Goal: Task Accomplishment & Management: Manage account settings

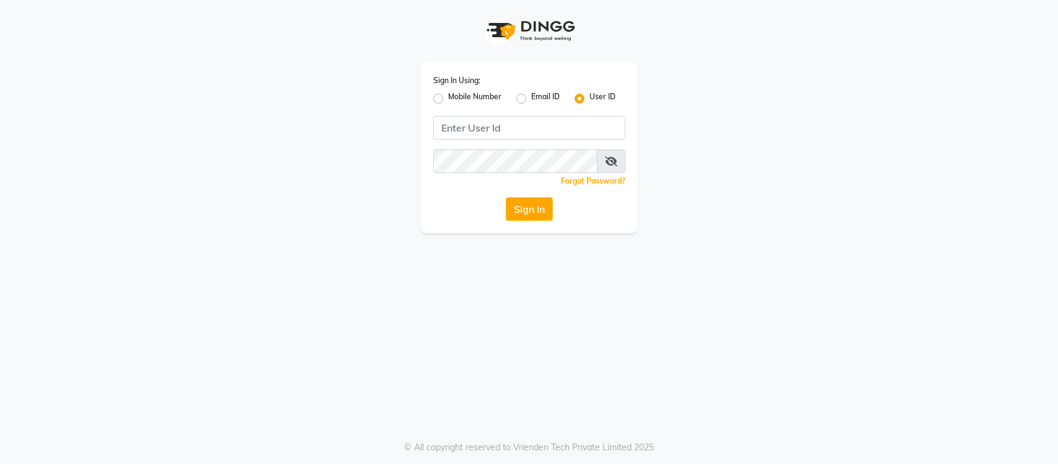
click at [490, 125] on input "Username" at bounding box center [529, 128] width 192 height 24
type input "s"
type input "SANDY"
click at [506, 197] on button "Sign In" at bounding box center [529, 209] width 47 height 24
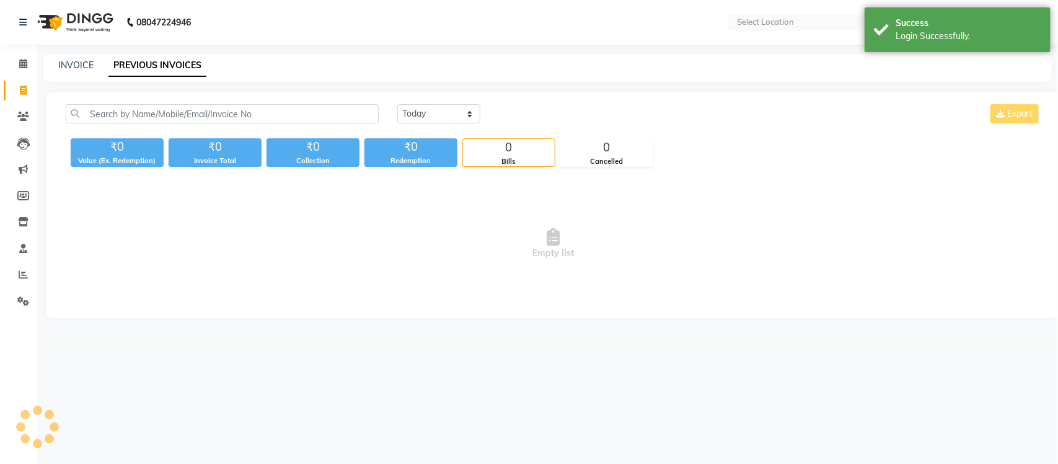
select select "en"
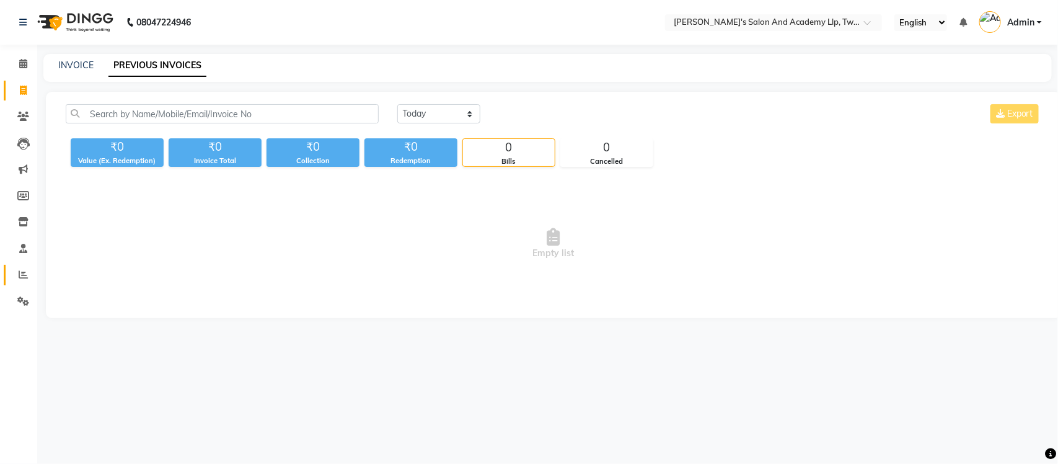
click at [19, 282] on link "Reports" at bounding box center [19, 275] width 30 height 20
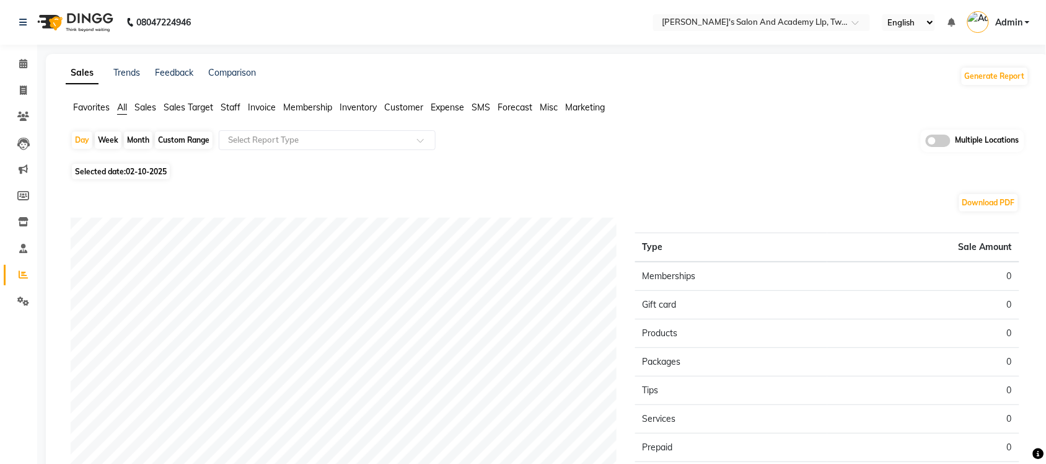
click at [937, 141] on span at bounding box center [938, 141] width 25 height 12
click at [926, 143] on input "checkbox" at bounding box center [926, 143] width 0 height 0
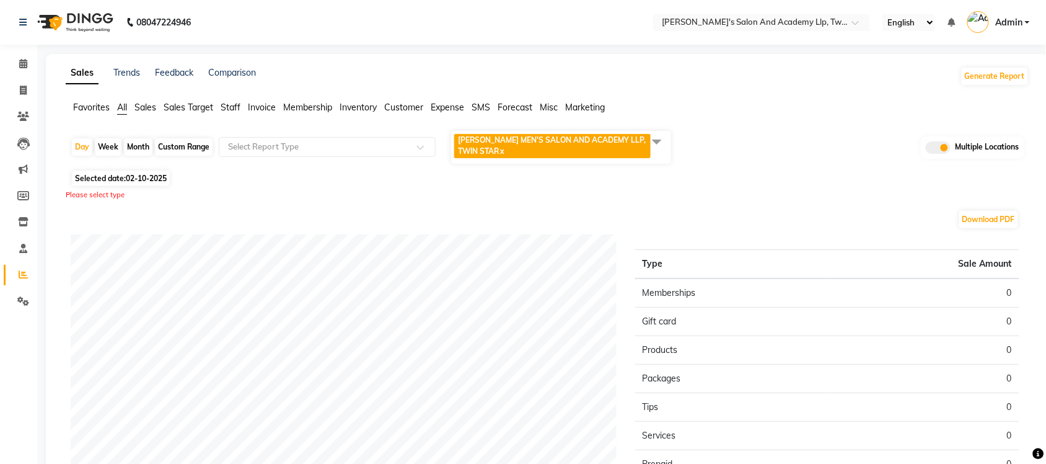
click at [660, 136] on span at bounding box center [657, 142] width 25 height 24
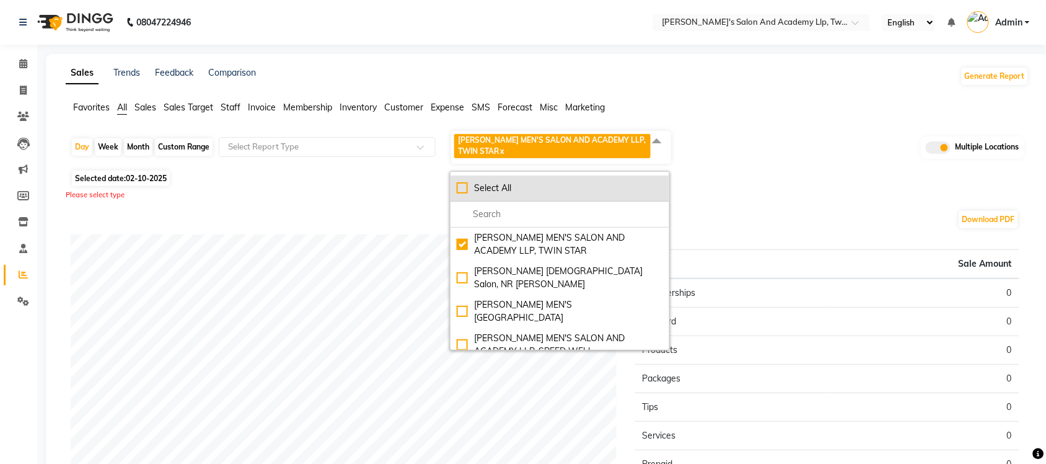
click at [461, 186] on div "Select All" at bounding box center [560, 188] width 206 height 13
checkbox input "true"
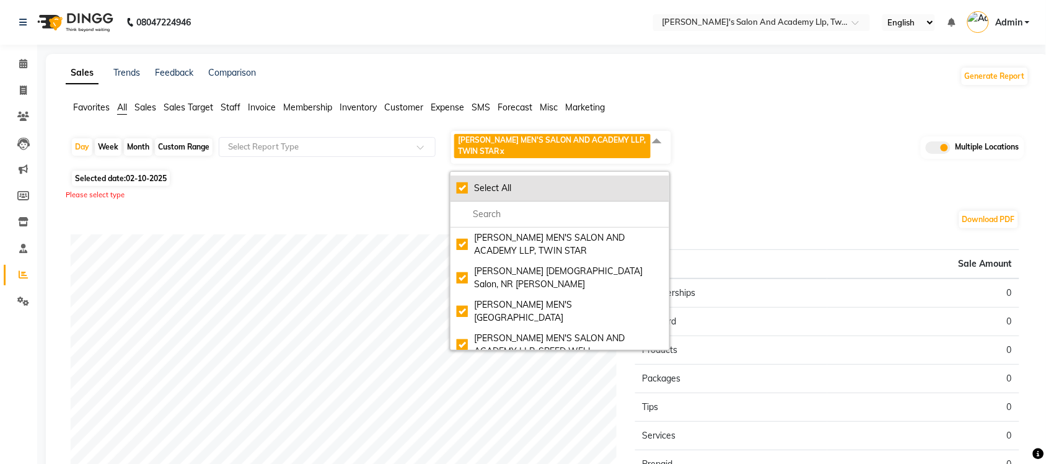
checkbox input "true"
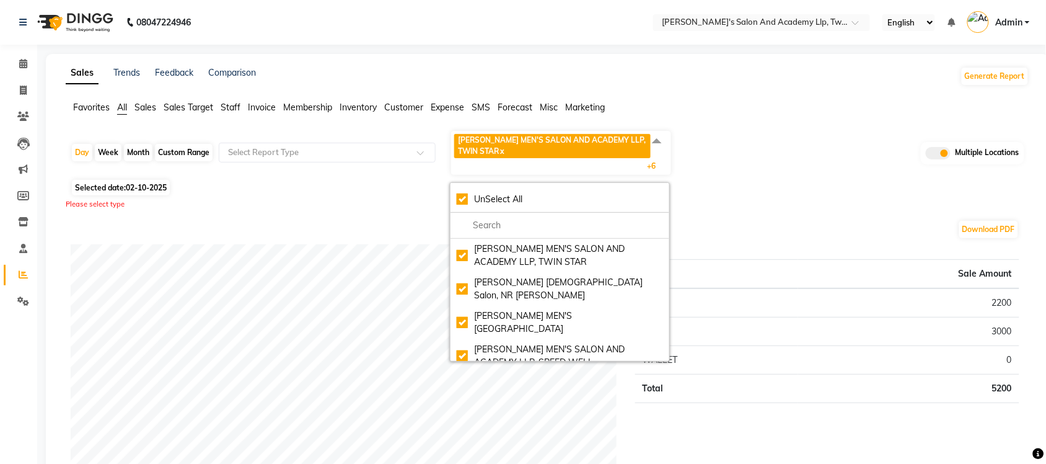
scroll to position [77, 0]
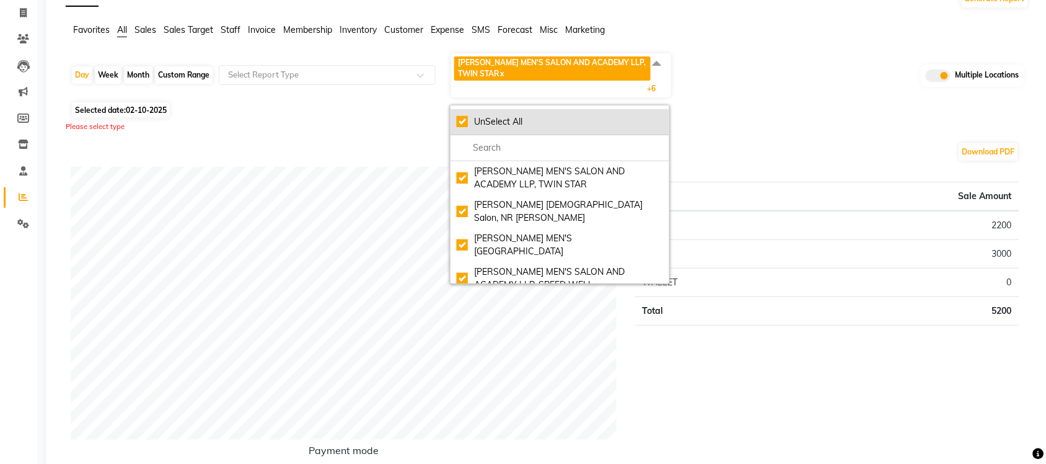
click at [466, 119] on div "UnSelect All" at bounding box center [560, 121] width 206 height 13
checkbox input "false"
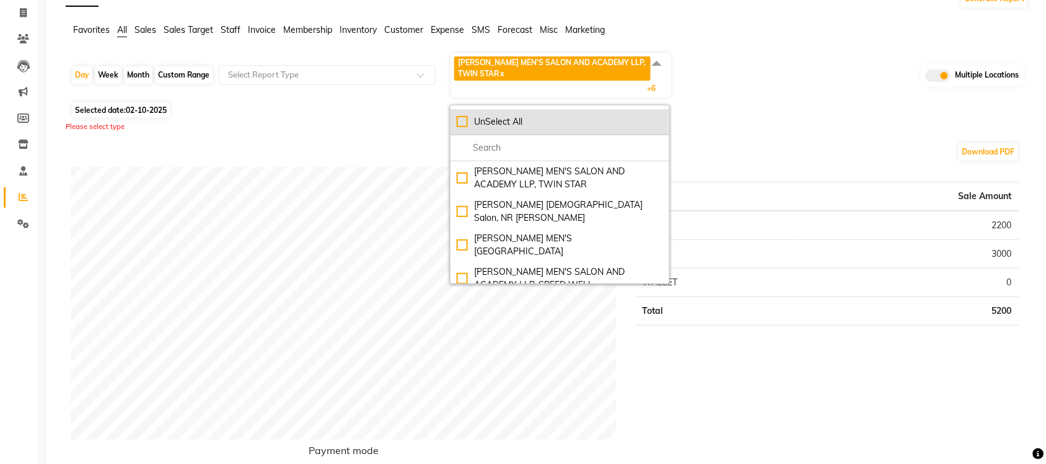
checkbox input "false"
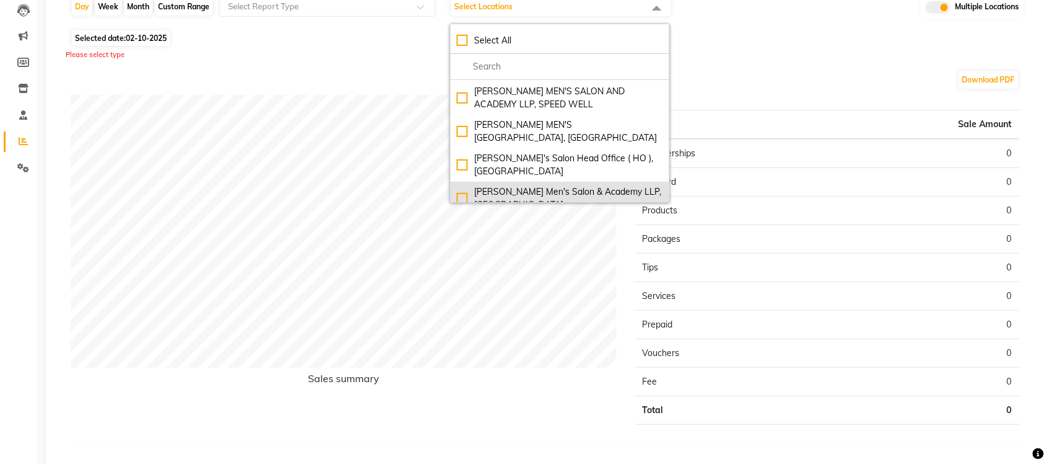
scroll to position [166, 0]
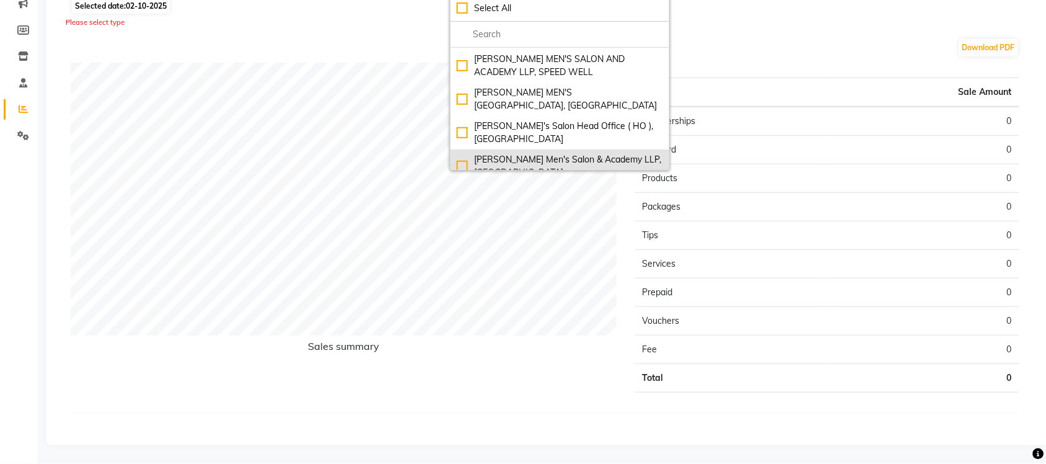
click at [457, 159] on div "Sandy Men's Salon & Academy LLP, Ravapar Road" at bounding box center [560, 166] width 206 height 26
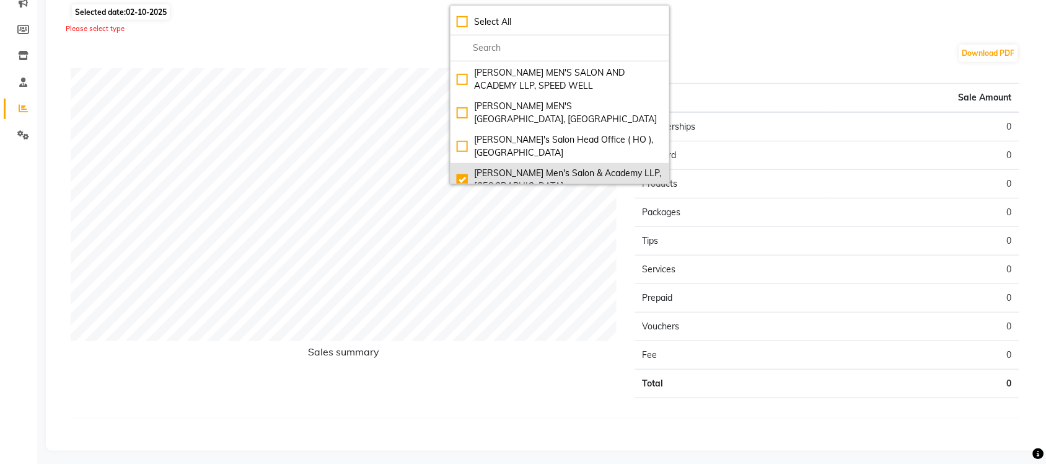
click at [462, 167] on div "Sandy Men's Salon & Academy LLP, Ravapar Road" at bounding box center [560, 180] width 206 height 26
checkbox input "false"
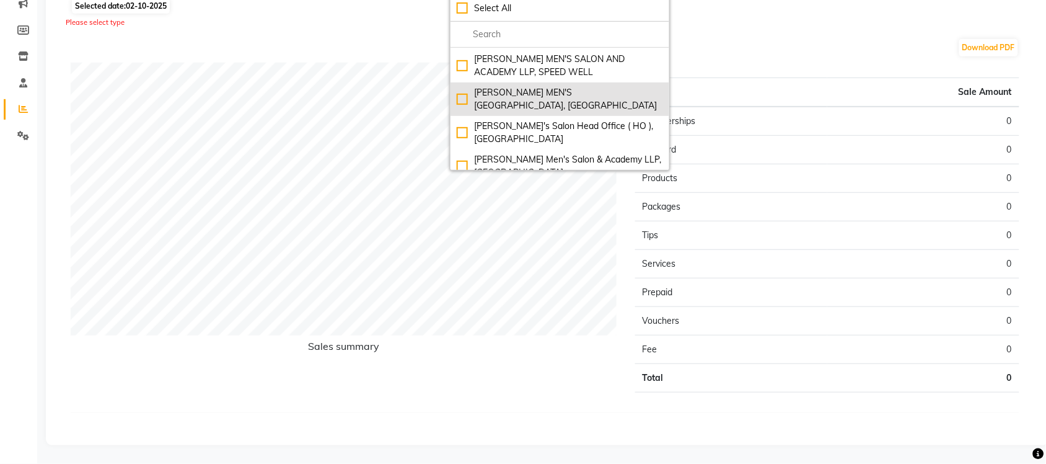
click at [460, 86] on div "SANDY MEN'S SALON AND ACADEMY LLP, University Road" at bounding box center [560, 99] width 206 height 26
checkbox input "true"
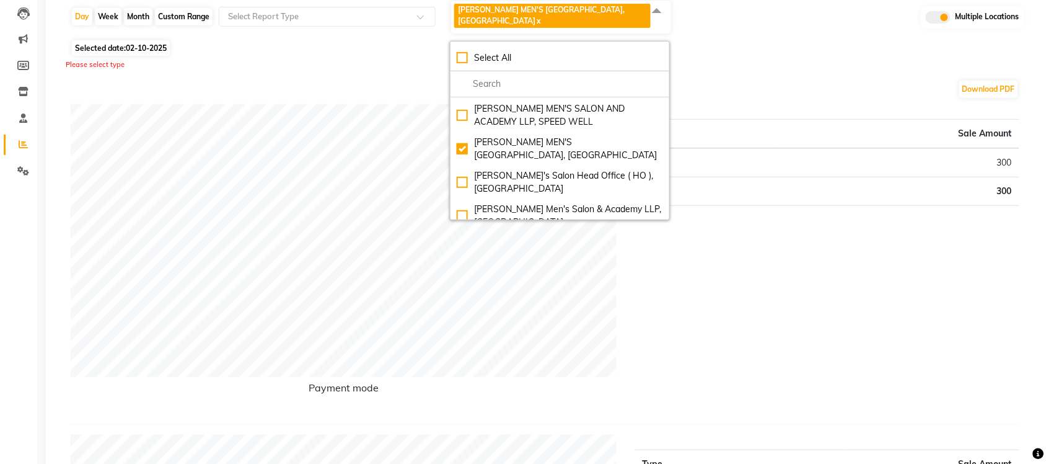
scroll to position [11, 0]
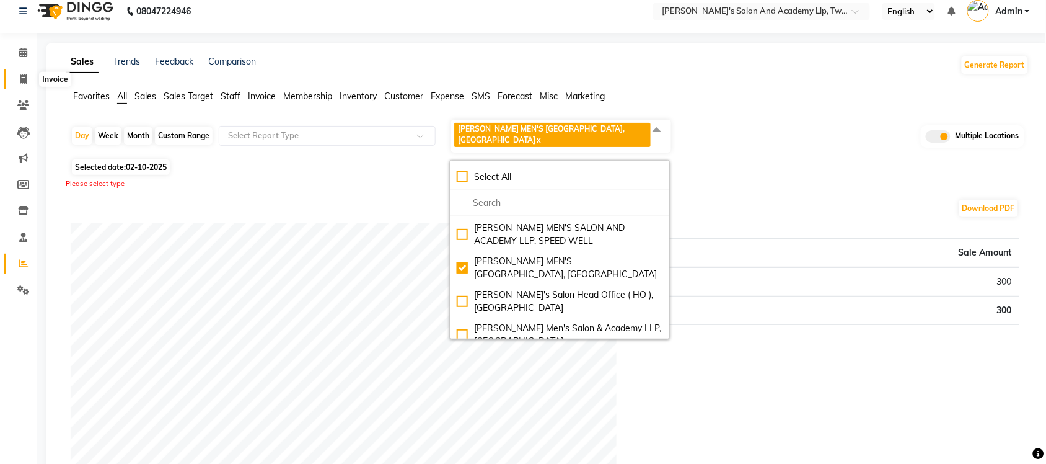
click at [14, 82] on span at bounding box center [23, 80] width 22 height 14
select select "service"
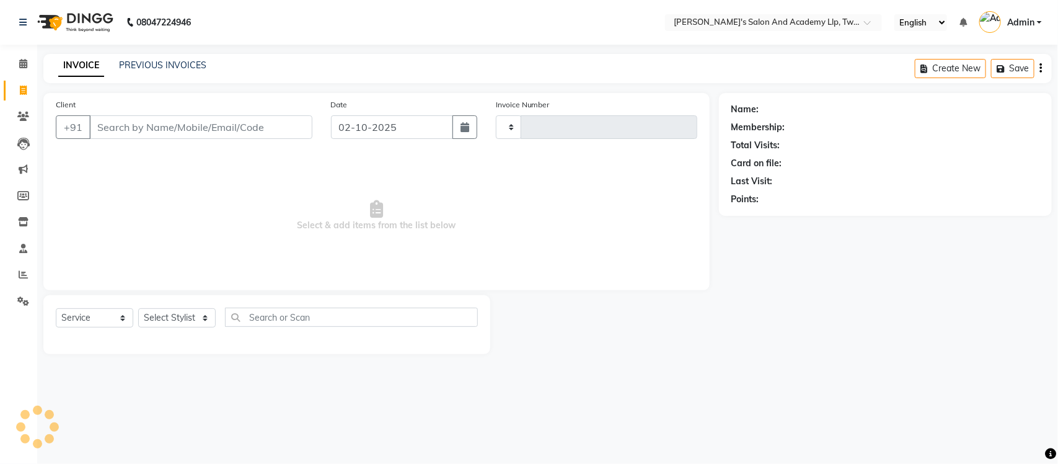
type input "11556"
select select "6985"
click at [140, 73] on div "INVOICE PREVIOUS INVOICES" at bounding box center [132, 66] width 178 height 14
click at [159, 59] on div "PREVIOUS INVOICES" at bounding box center [162, 65] width 87 height 13
click at [168, 69] on link "PREVIOUS INVOICES" at bounding box center [162, 65] width 87 height 11
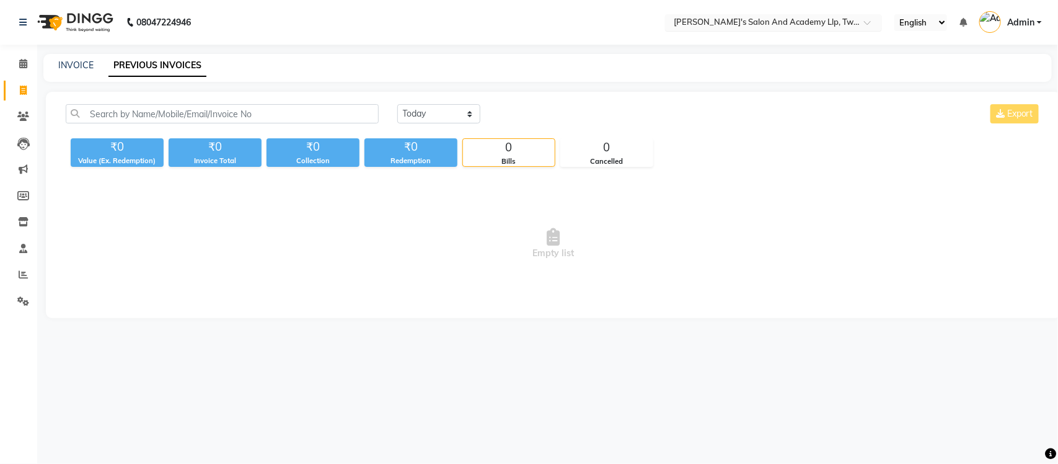
click at [800, 23] on input "text" at bounding box center [761, 23] width 180 height 12
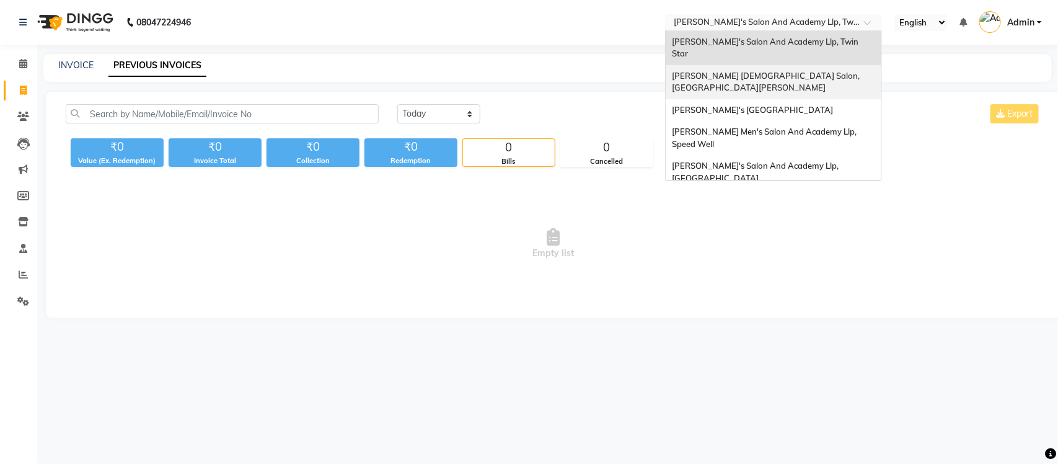
click at [704, 65] on div "[PERSON_NAME] [DEMOGRAPHIC_DATA] Salon, [GEOGRAPHIC_DATA][PERSON_NAME]" at bounding box center [774, 82] width 216 height 34
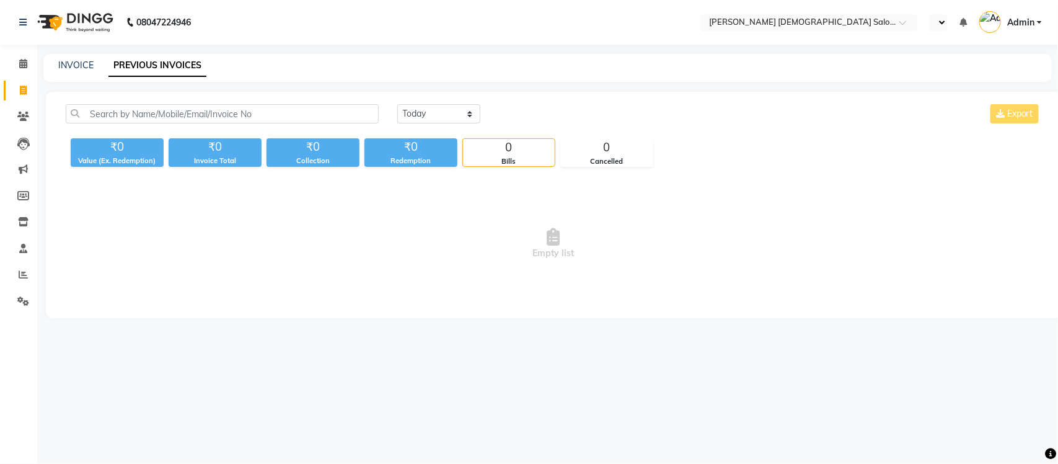
select select "en"
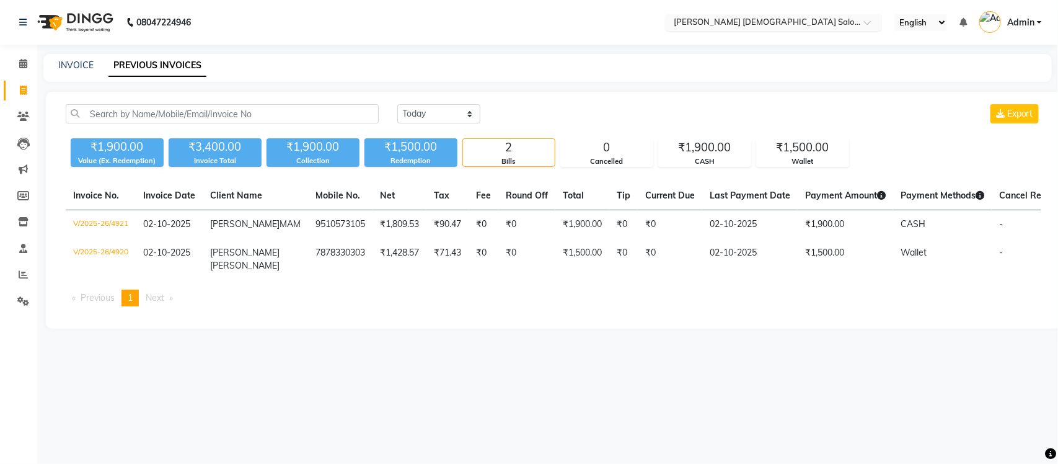
click at [757, 17] on input "text" at bounding box center [761, 23] width 180 height 12
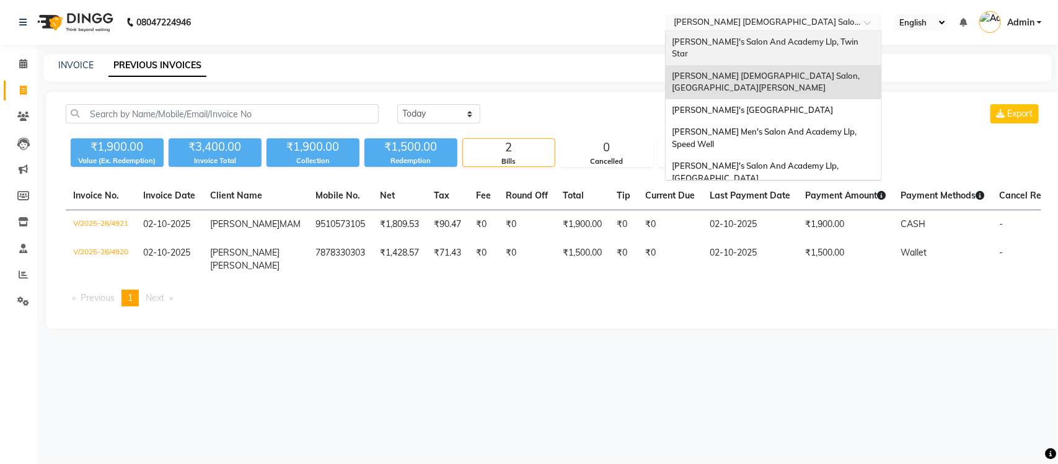
click at [767, 46] on span "[PERSON_NAME]'s Salon And Academy Llp, Twin Star" at bounding box center [766, 48] width 188 height 22
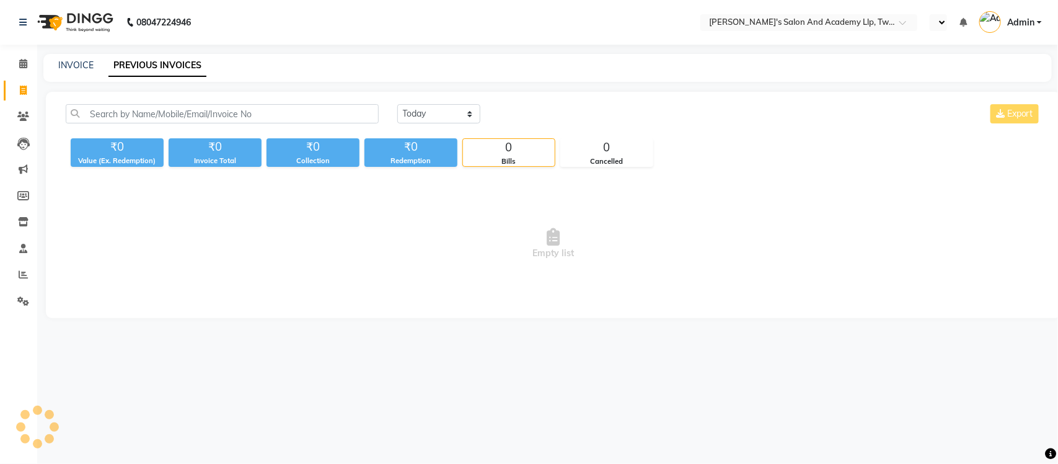
select select "en"
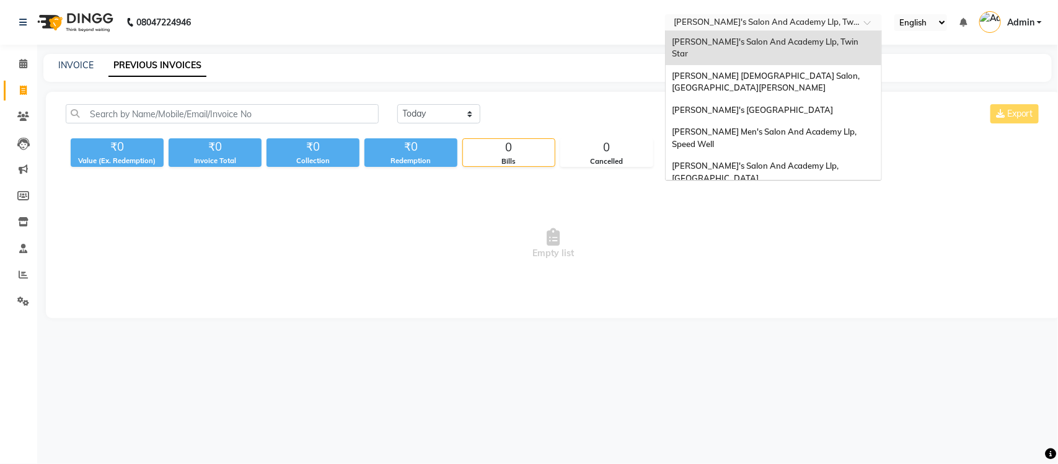
click at [748, 17] on input "text" at bounding box center [761, 23] width 180 height 12
click at [764, 105] on span "Sandy Men's Salon And Academy Llp, Mavdi Main Road" at bounding box center [752, 110] width 161 height 10
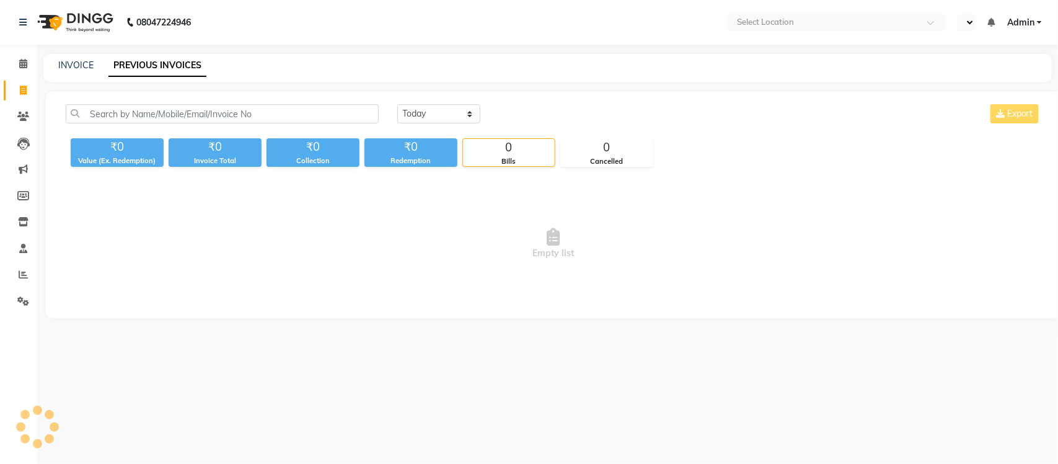
select select "en"
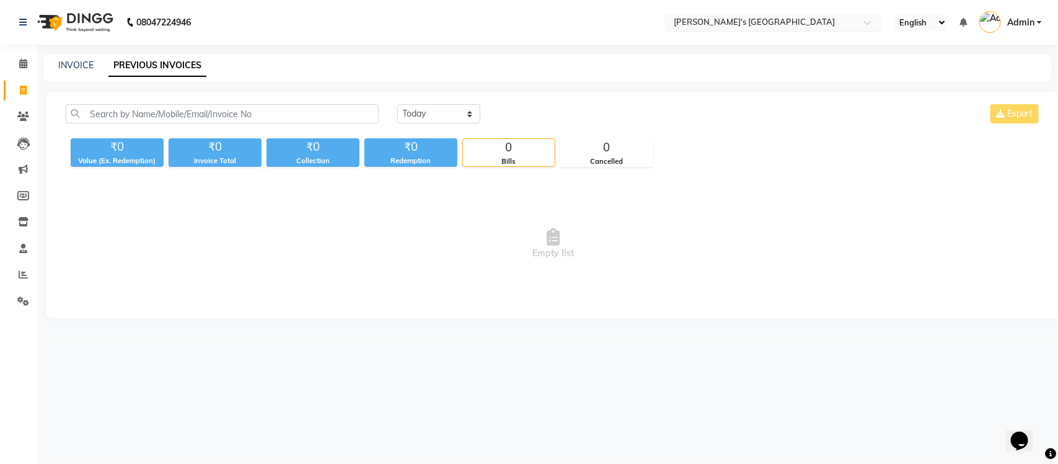
click at [805, 19] on input "text" at bounding box center [761, 23] width 180 height 12
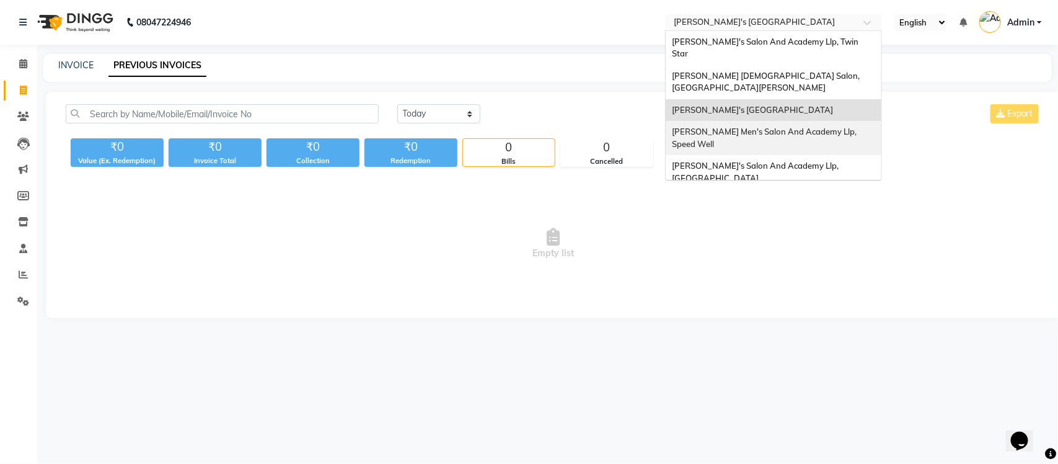
click at [806, 126] on div "[PERSON_NAME] Men's Salon And Academy Llp, Speed Well" at bounding box center [774, 138] width 216 height 34
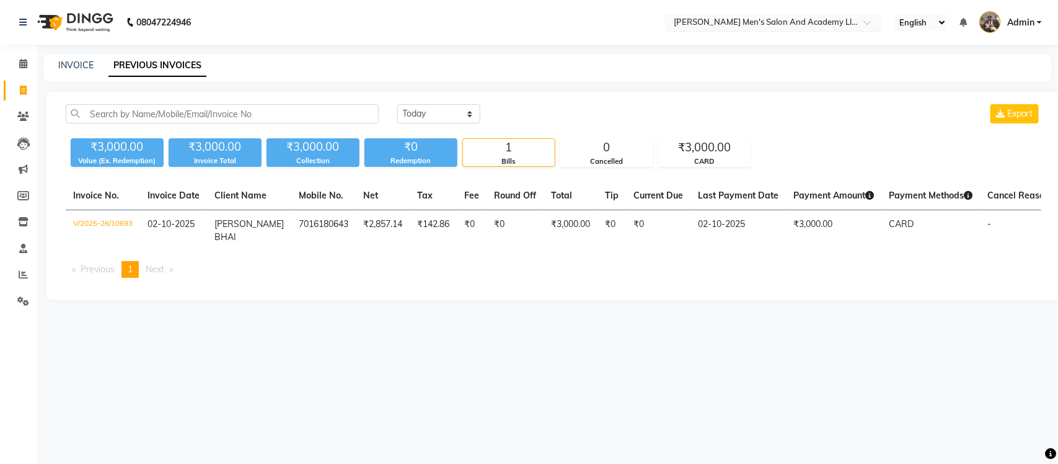
click at [762, 20] on input "text" at bounding box center [761, 23] width 180 height 12
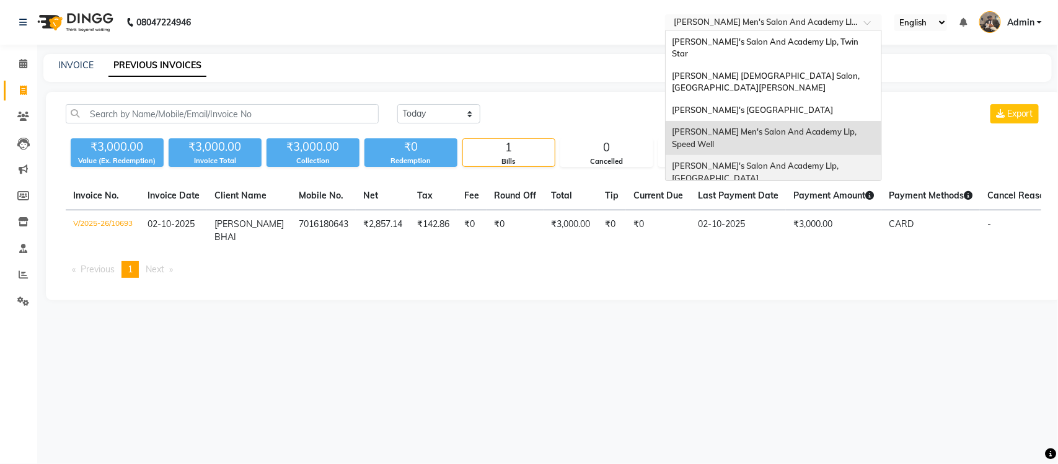
click at [803, 161] on span "[PERSON_NAME]'s Salon And Academy Llp, [GEOGRAPHIC_DATA]" at bounding box center [756, 172] width 169 height 22
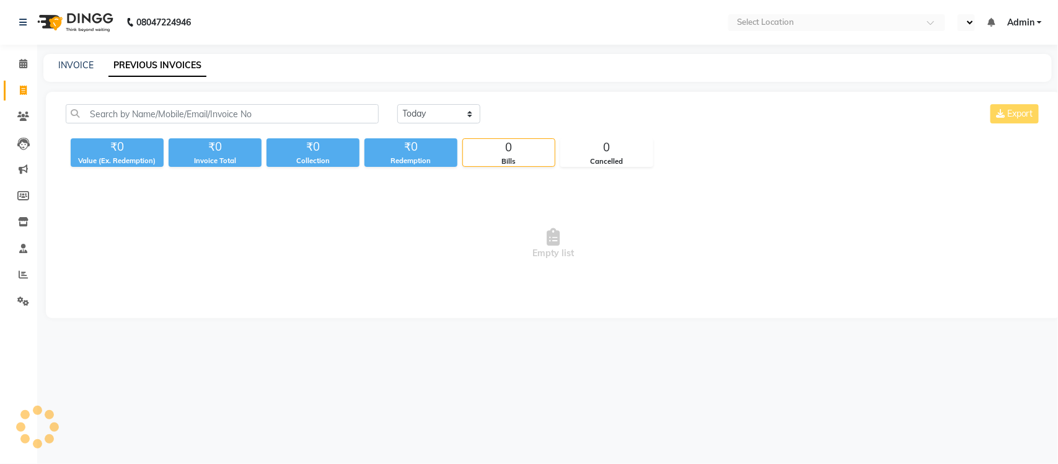
select select "en"
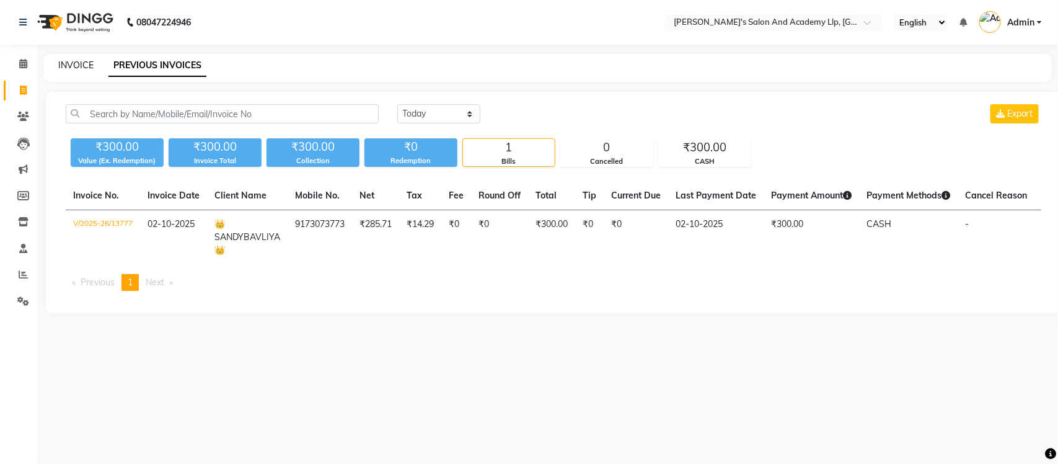
click at [69, 67] on link "INVOICE" at bounding box center [75, 65] width 35 height 11
select select "service"
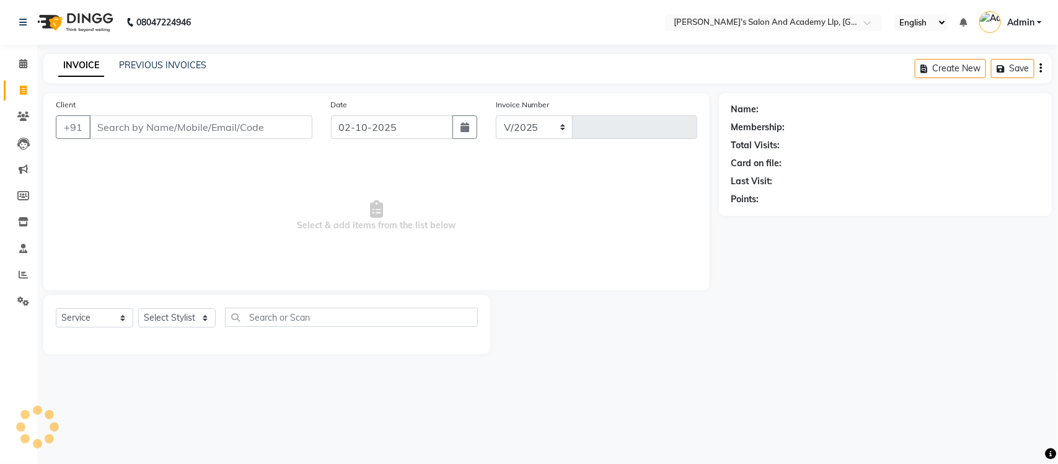
select select "6983"
type input "13779"
select select "membership"
click at [181, 64] on link "PREVIOUS INVOICES" at bounding box center [162, 65] width 87 height 11
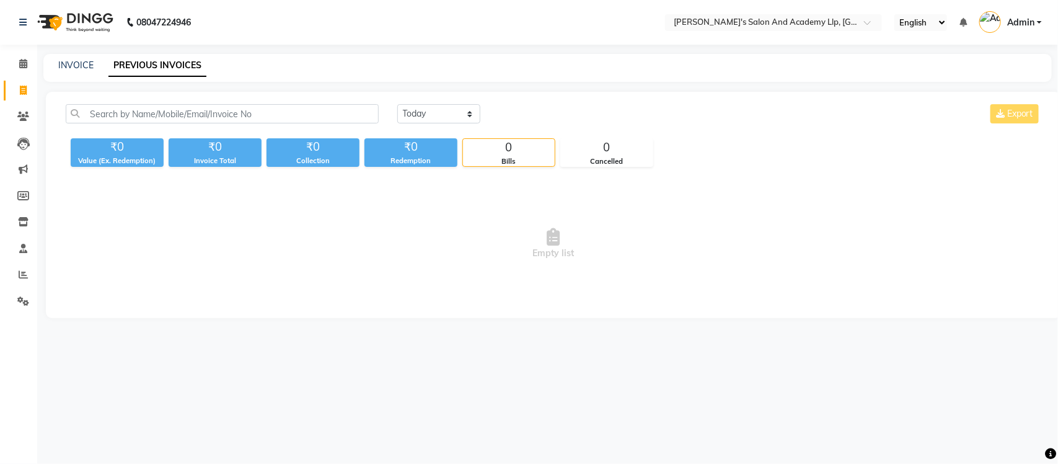
select select "en"
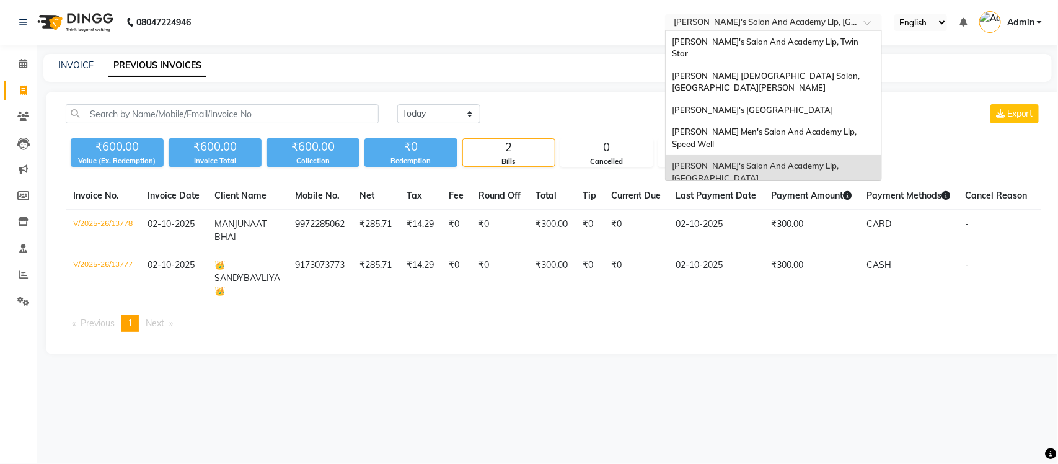
click at [746, 25] on input "text" at bounding box center [761, 23] width 180 height 12
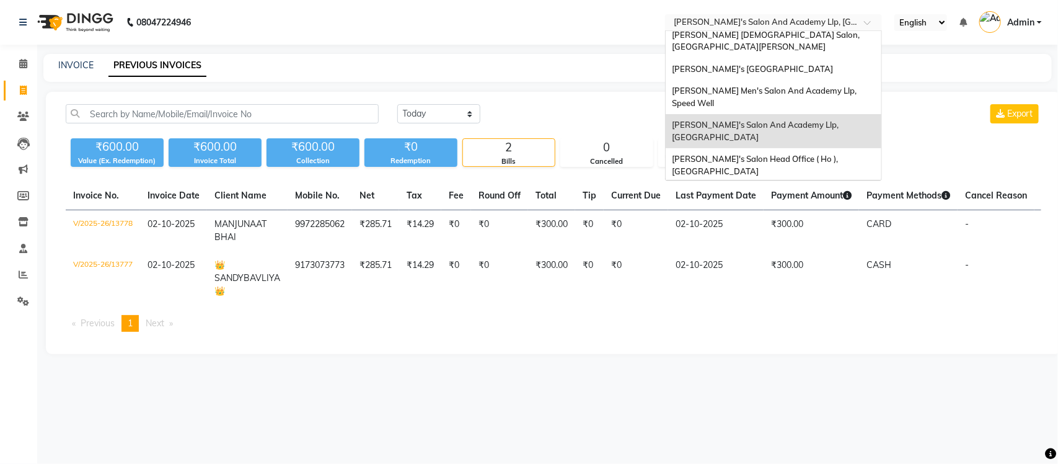
click at [808, 188] on span "[PERSON_NAME] Men's Salon & Academy Llp, [GEOGRAPHIC_DATA]" at bounding box center [760, 199] width 176 height 22
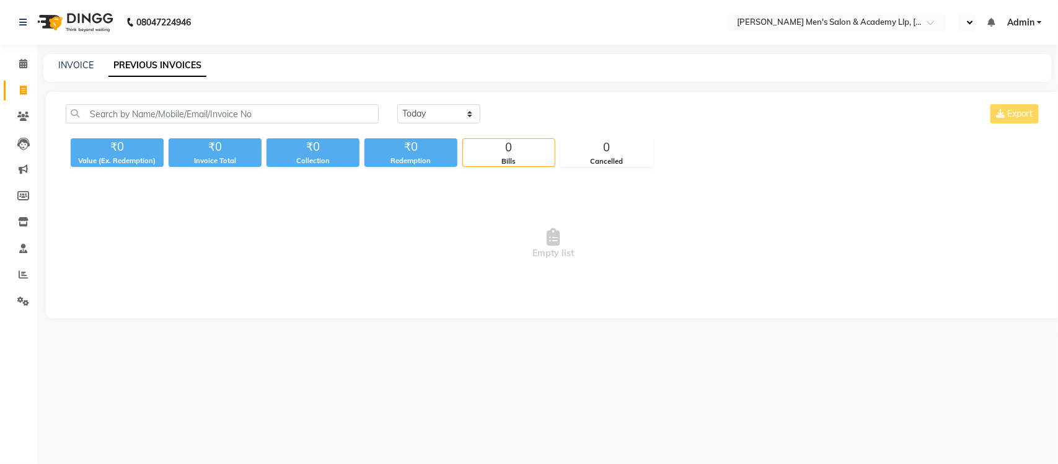
select select "en"
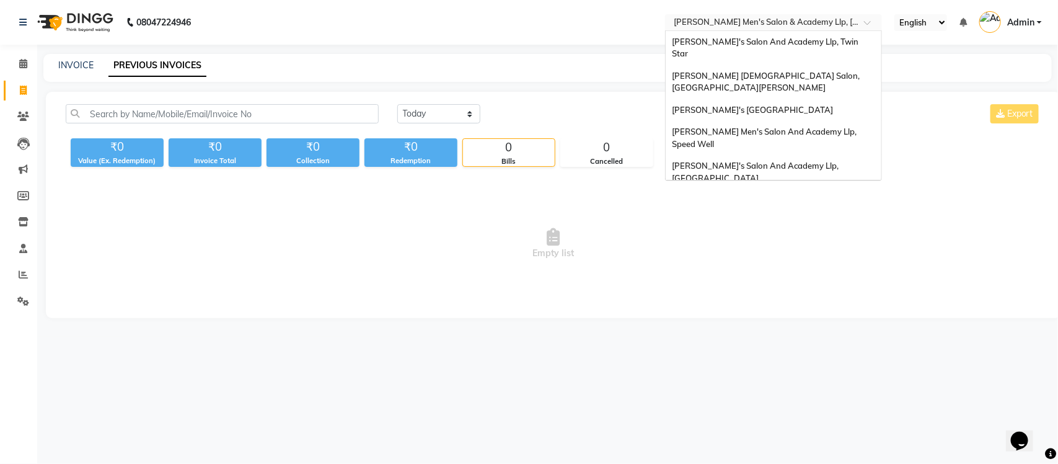
click at [829, 22] on input "text" at bounding box center [761, 23] width 180 height 12
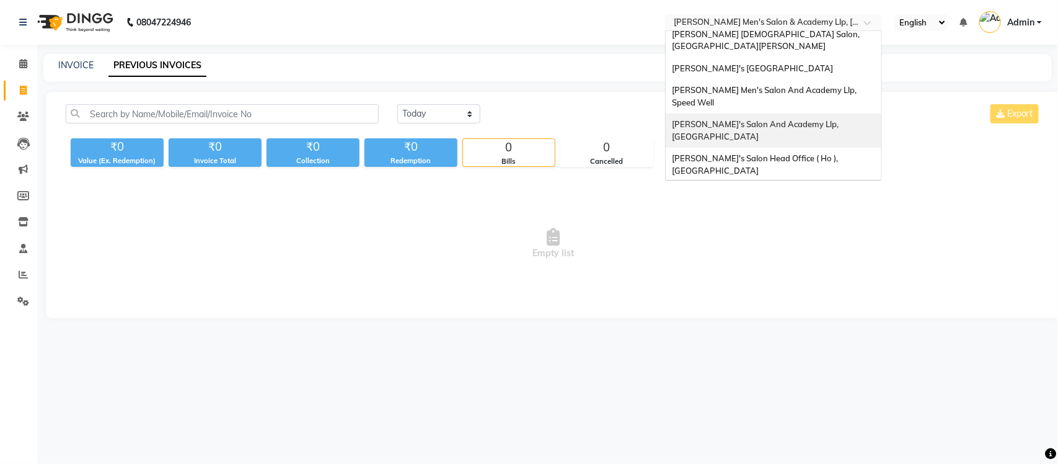
click at [828, 113] on div "[PERSON_NAME]'s Salon And Academy Llp, [GEOGRAPHIC_DATA]" at bounding box center [774, 130] width 216 height 34
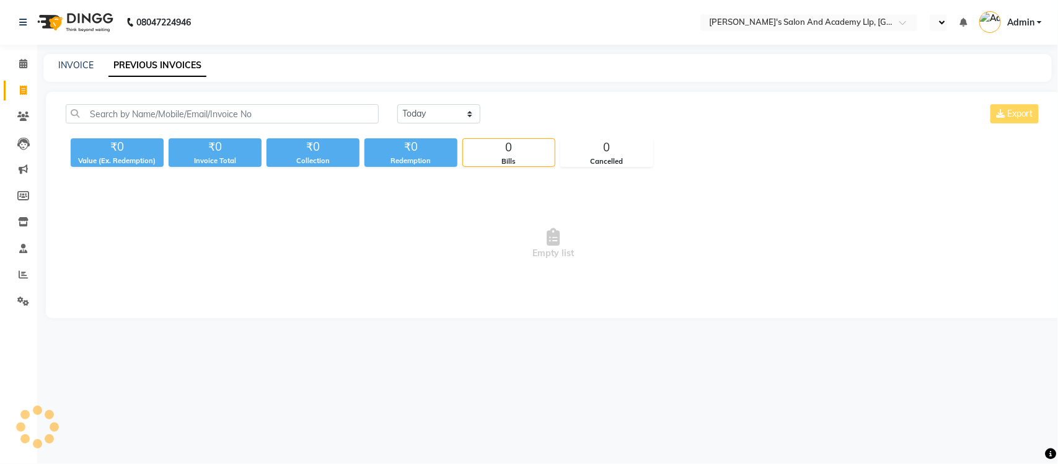
select select "en"
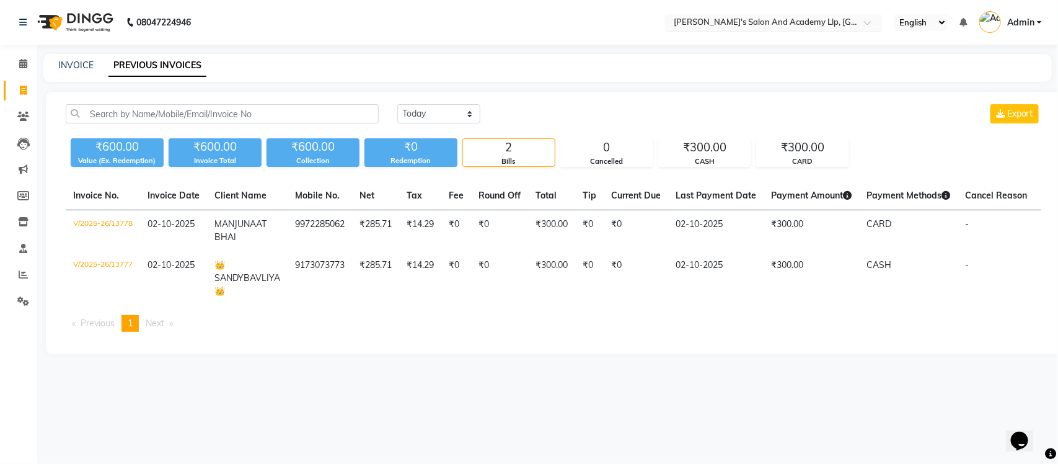
click at [839, 25] on input "text" at bounding box center [761, 23] width 180 height 12
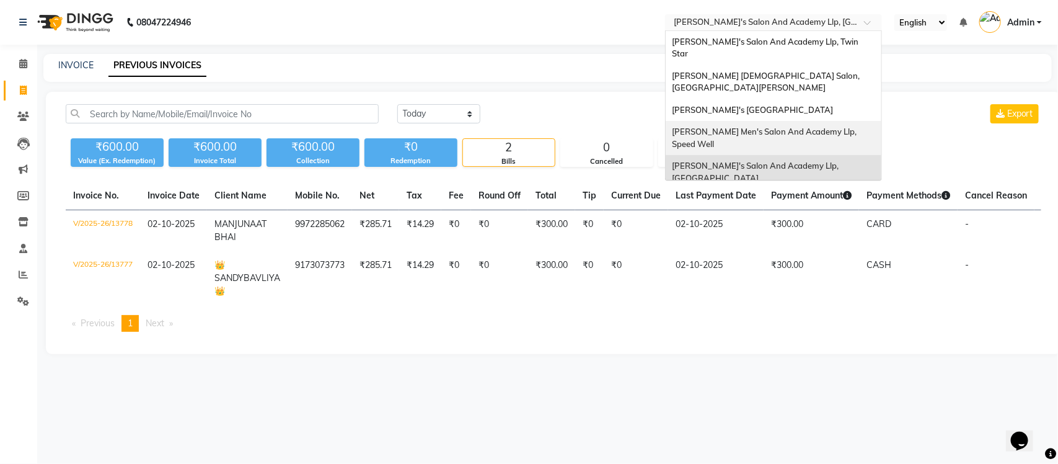
click at [847, 126] on span "[PERSON_NAME] Men's Salon And Academy Llp, Speed Well" at bounding box center [765, 137] width 187 height 22
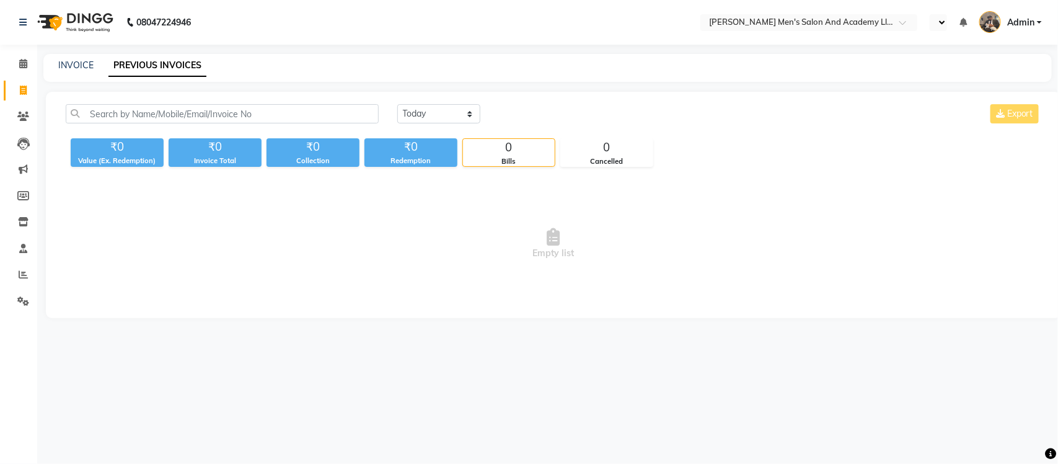
select select "en"
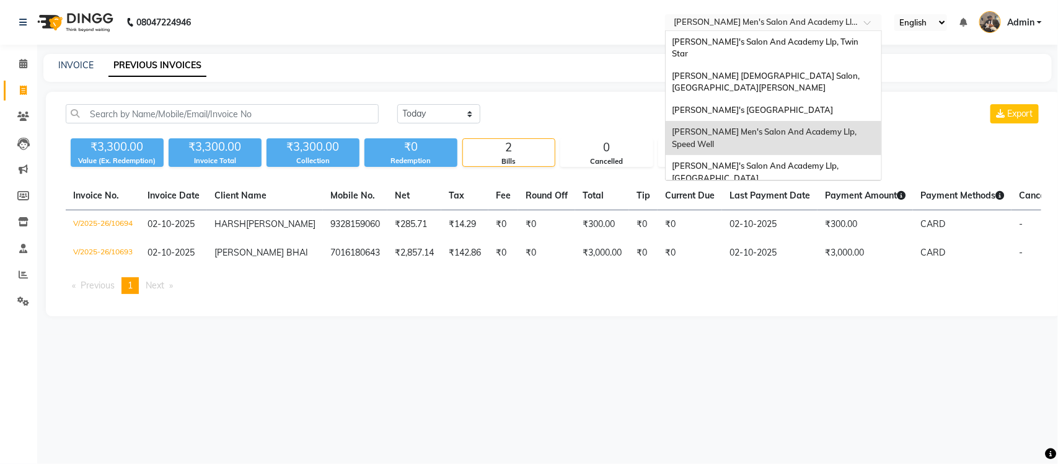
click at [814, 14] on div "Select Location × Sandy Men's Salon And Academy Llp, Speed Well" at bounding box center [773, 22] width 217 height 17
click at [825, 99] on div "[PERSON_NAME]'s [GEOGRAPHIC_DATA]" at bounding box center [774, 110] width 216 height 22
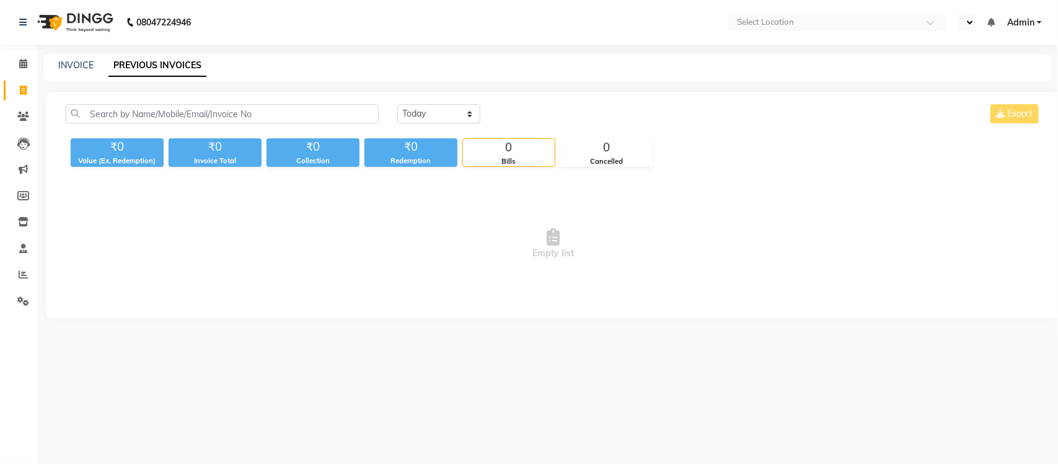
select select "en"
click at [824, 22] on input "text" at bounding box center [761, 23] width 180 height 12
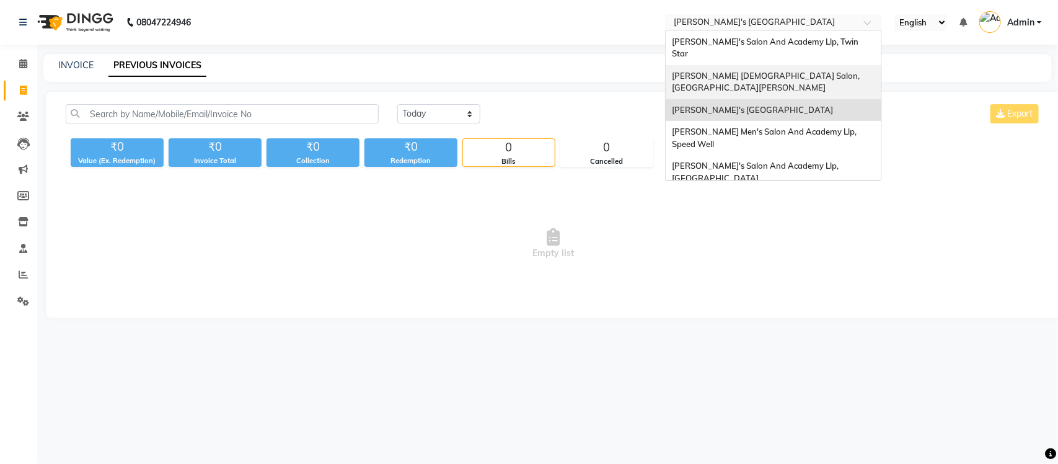
click at [835, 65] on div "[PERSON_NAME] [DEMOGRAPHIC_DATA] Salon, [GEOGRAPHIC_DATA][PERSON_NAME]" at bounding box center [774, 82] width 216 height 34
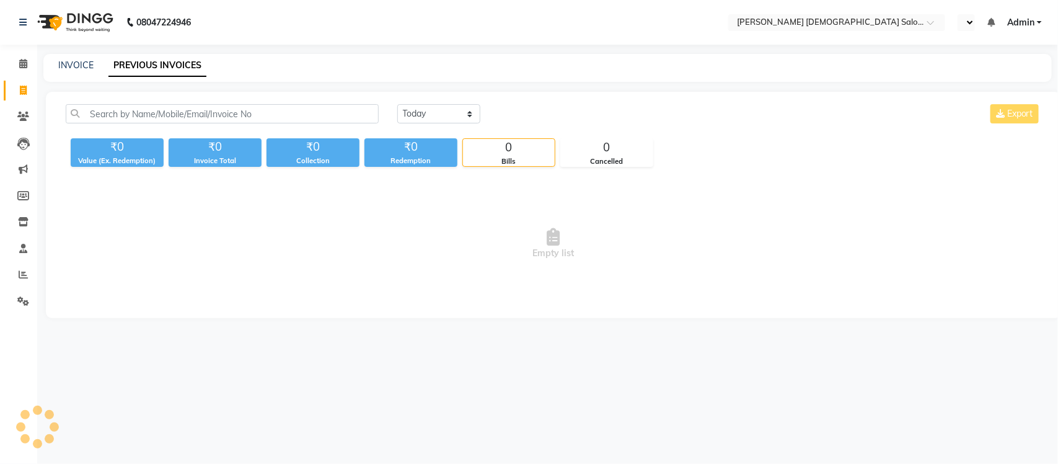
select select "en"
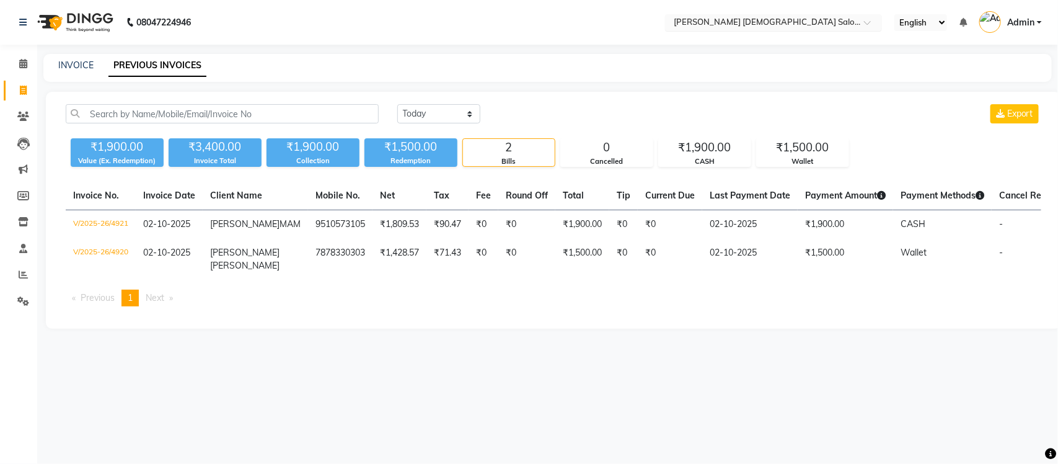
click at [816, 23] on input "text" at bounding box center [761, 23] width 180 height 12
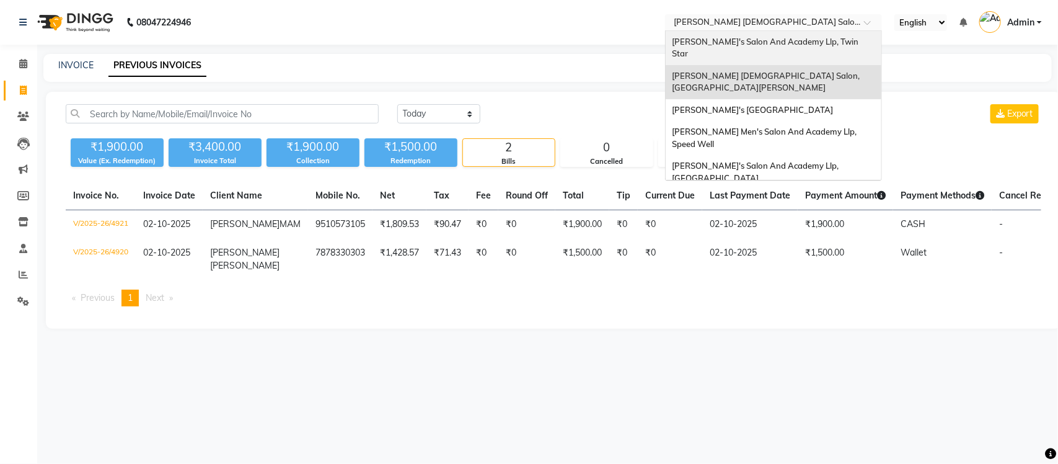
click at [815, 37] on span "[PERSON_NAME]'s Salon And Academy Llp, Twin Star" at bounding box center [766, 48] width 188 height 22
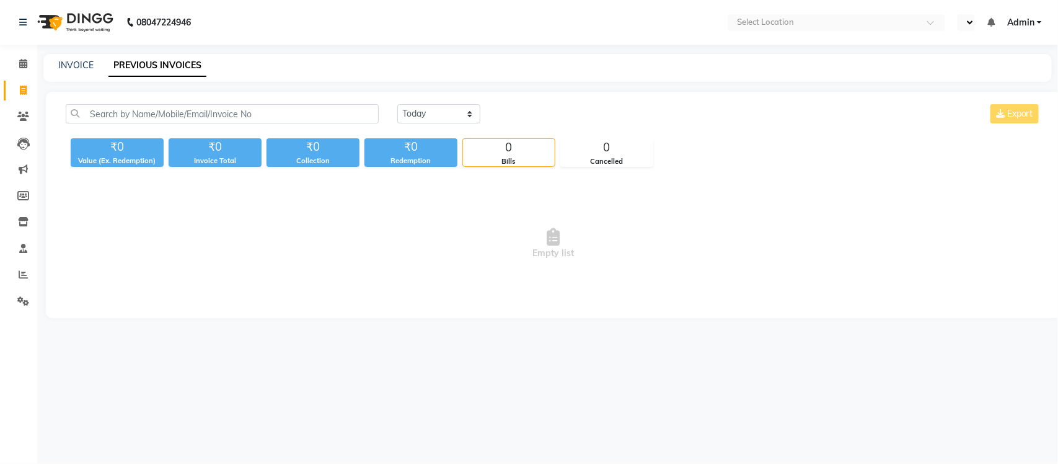
select select "en"
click at [26, 270] on icon at bounding box center [23, 274] width 9 height 9
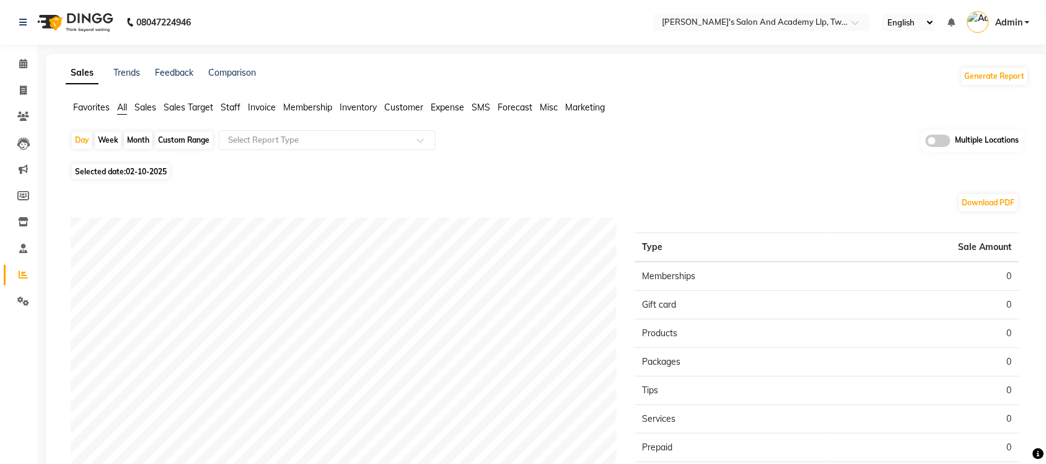
click at [131, 166] on span "Selected date: 02-10-2025" at bounding box center [121, 171] width 98 height 15
select select "10"
select select "2025"
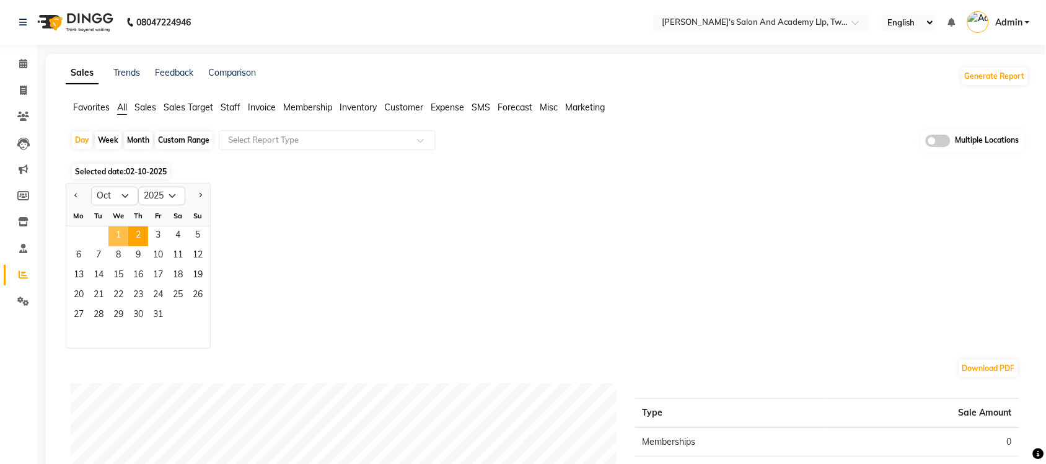
click at [115, 236] on span "1" at bounding box center [118, 236] width 20 height 20
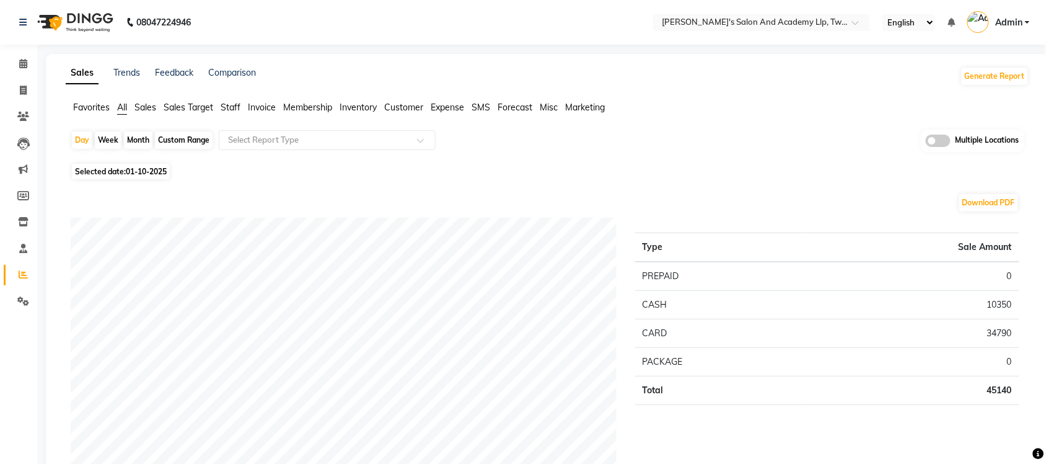
click at [931, 141] on span at bounding box center [938, 141] width 25 height 12
click at [926, 143] on input "checkbox" at bounding box center [926, 143] width 0 height 0
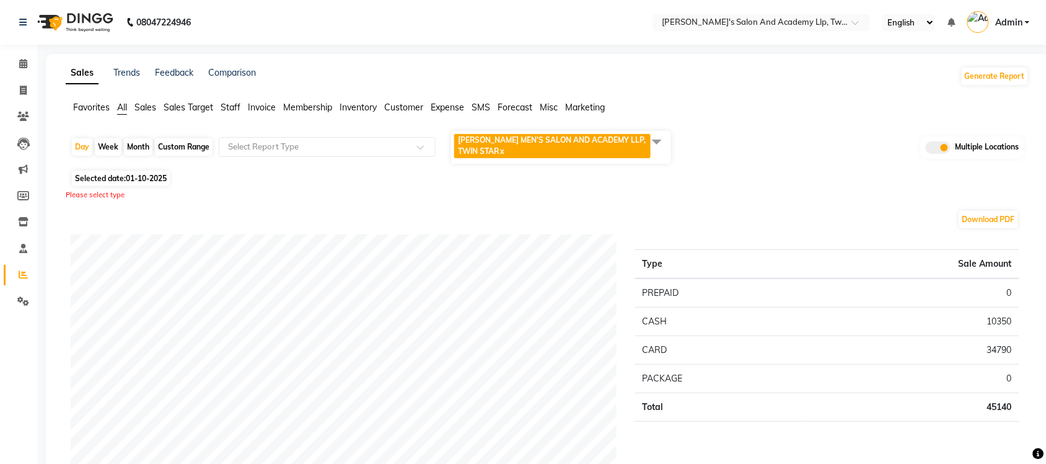
click at [664, 138] on span at bounding box center [657, 142] width 25 height 24
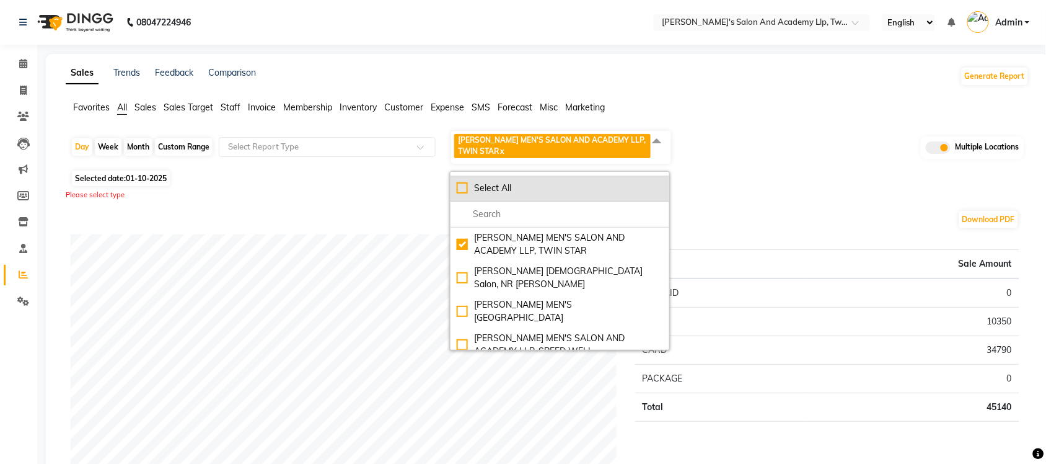
click at [464, 185] on div "Select All" at bounding box center [560, 188] width 206 height 13
checkbox input "true"
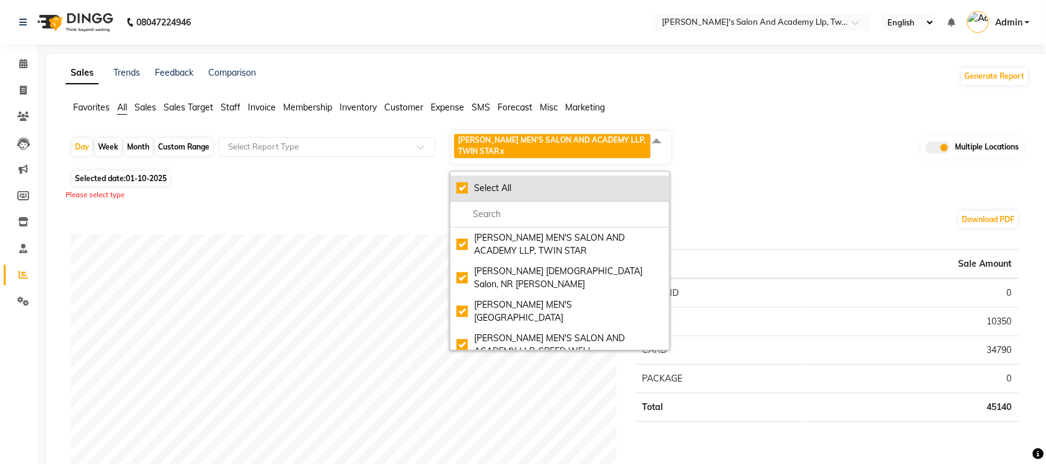
checkbox input "true"
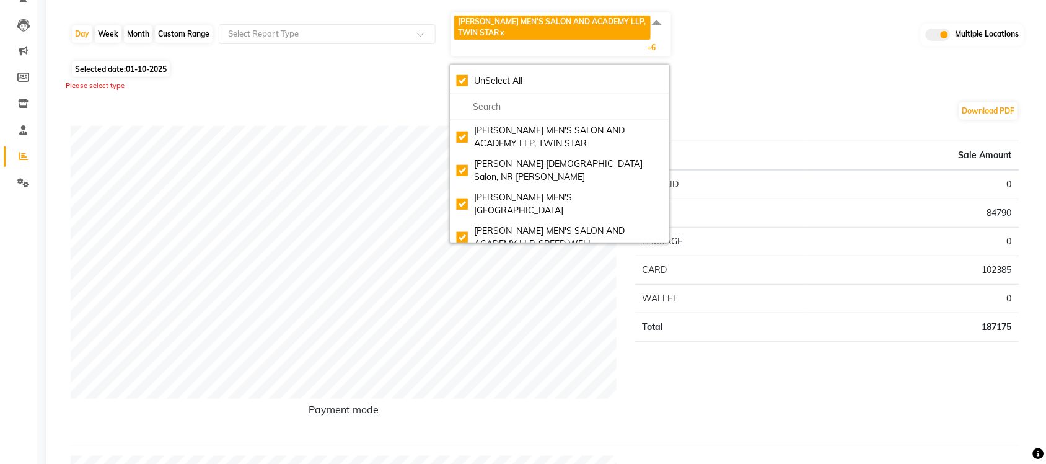
scroll to position [155, 0]
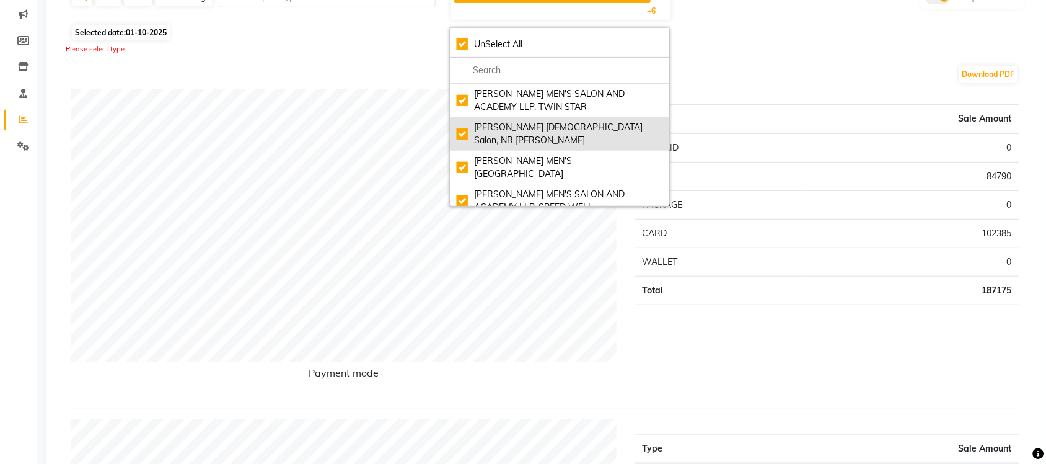
click at [464, 131] on div "Elaine Ladies Salon, NR Balaji Hall" at bounding box center [560, 134] width 206 height 26
checkbox input "false"
click at [462, 131] on div "Elaine Ladies Salon, NR Balaji Hall" at bounding box center [560, 134] width 206 height 26
checkbox input "true"
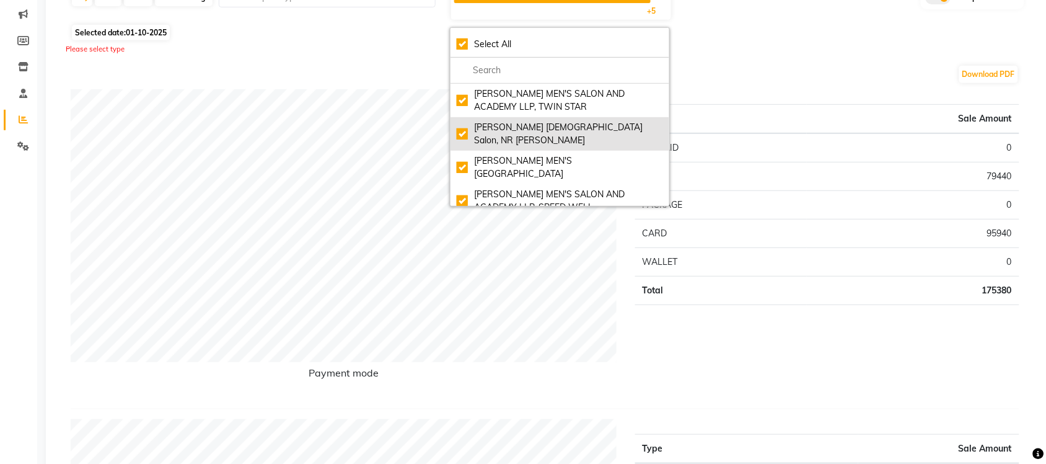
checkbox input "true"
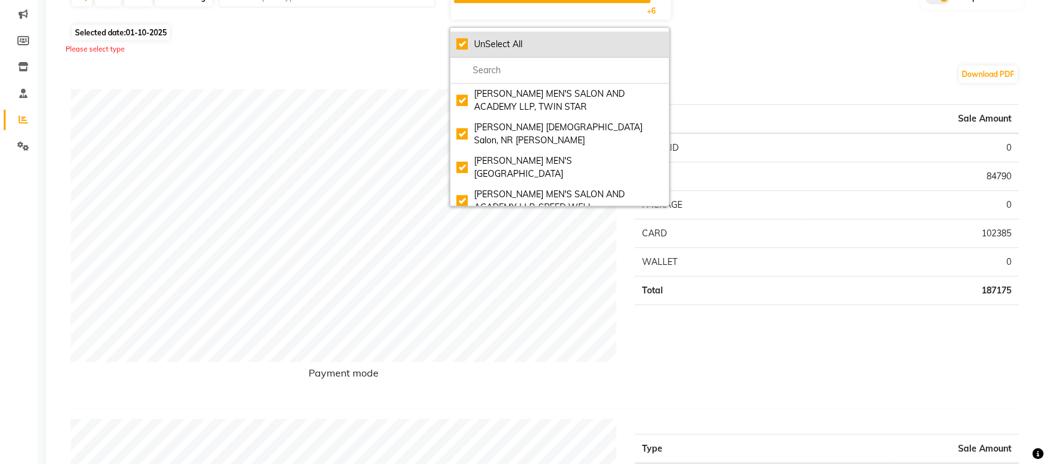
click at [463, 45] on div "UnSelect All" at bounding box center [560, 44] width 206 height 13
checkbox input "false"
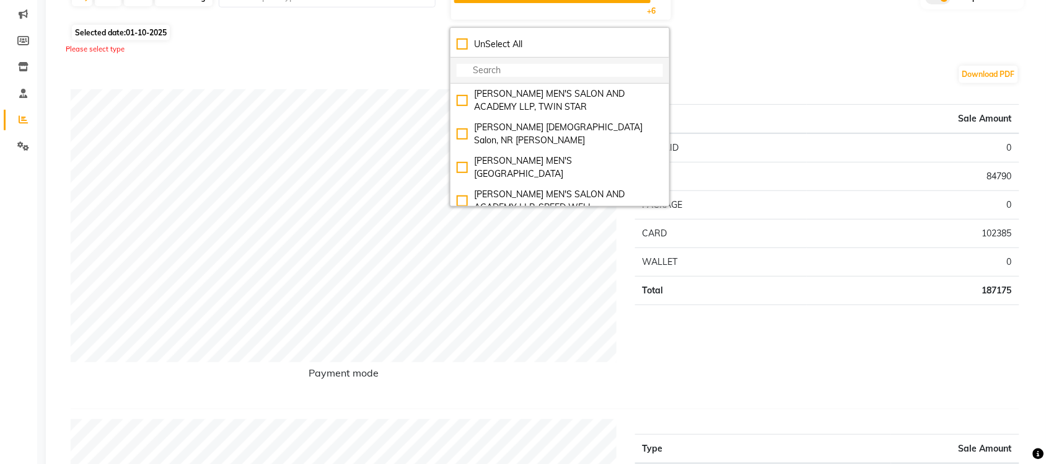
checkbox input "false"
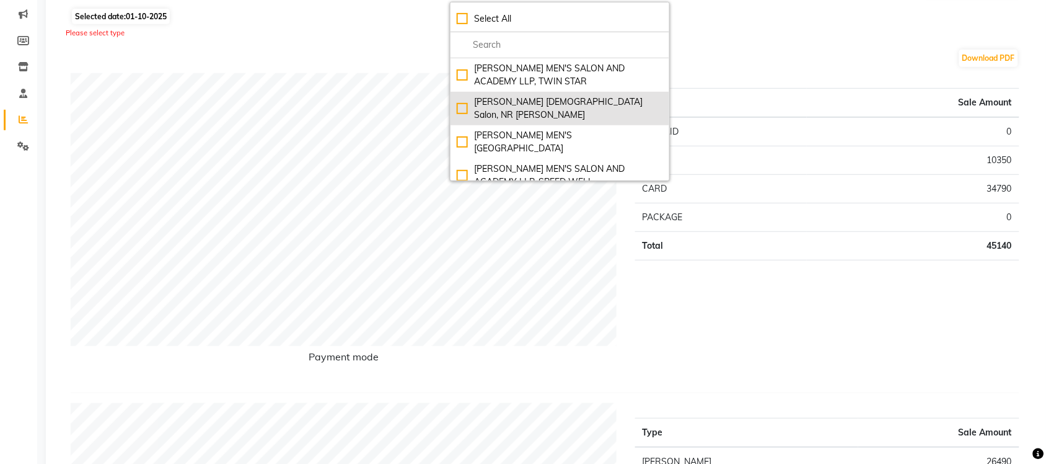
click at [466, 102] on div "Elaine Ladies Salon, NR Balaji Hall" at bounding box center [560, 108] width 206 height 26
checkbox input "true"
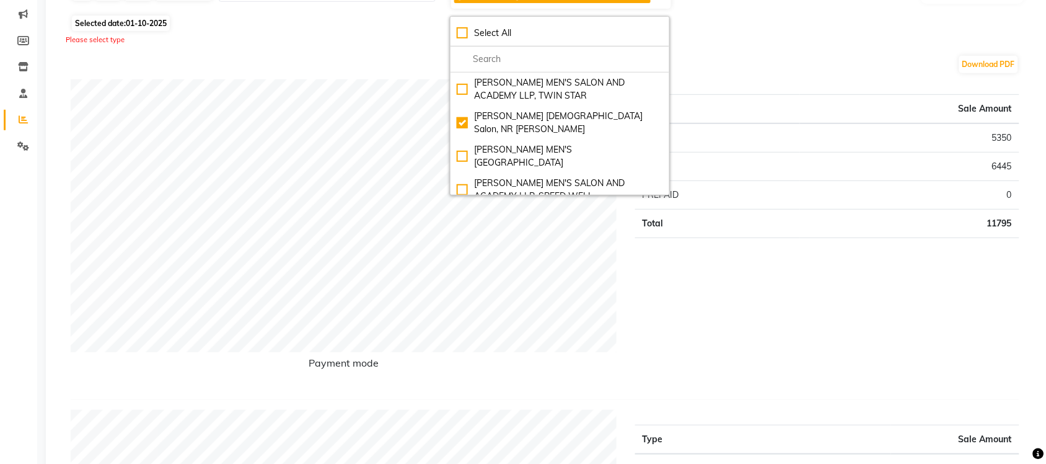
click at [715, 302] on div "Type Sale Amount CASH 5350 CARD 6445 PREPAID 0 Total 11795" at bounding box center [827, 233] width 403 height 309
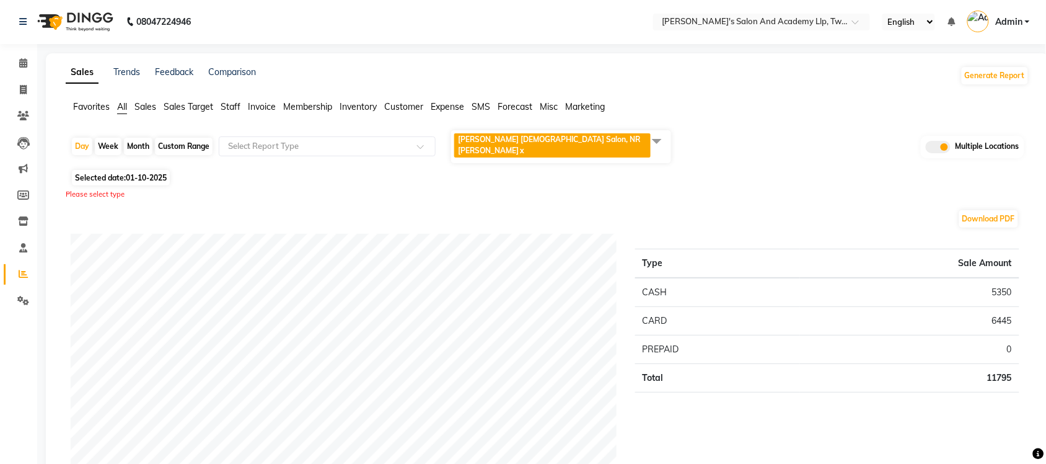
scroll to position [0, 0]
click at [19, 93] on span at bounding box center [23, 91] width 22 height 14
select select "service"
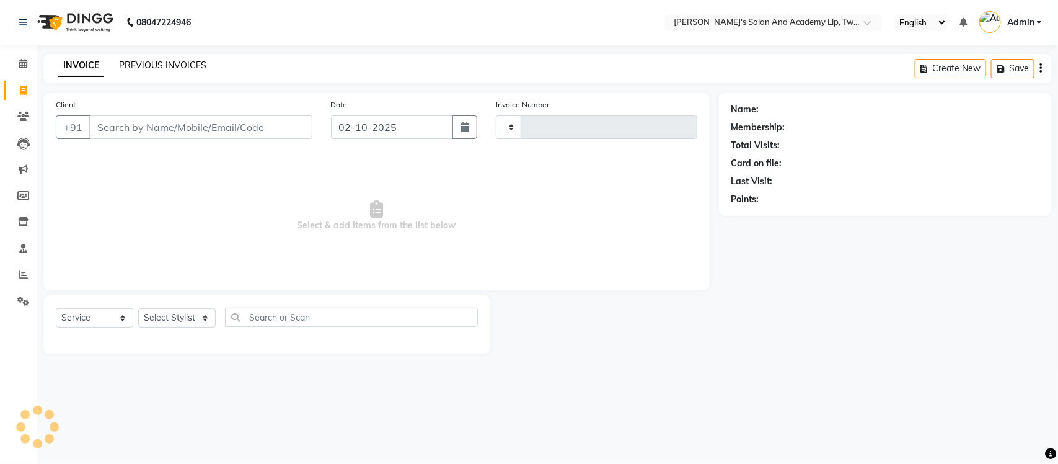
type input "11556"
select select "6985"
click at [22, 274] on icon at bounding box center [23, 274] width 9 height 9
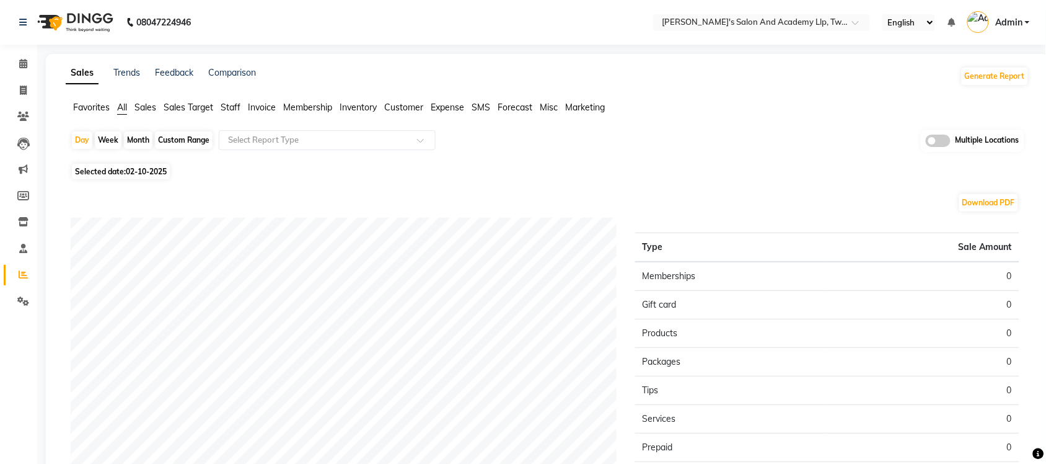
click at [944, 141] on span at bounding box center [938, 141] width 25 height 12
click at [926, 143] on input "checkbox" at bounding box center [926, 143] width 0 height 0
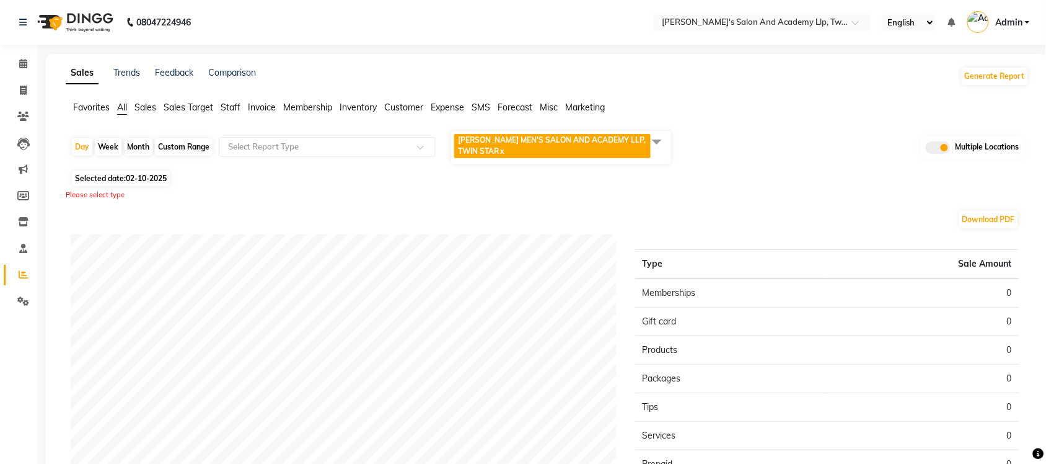
click at [650, 136] on span at bounding box center [657, 142] width 25 height 24
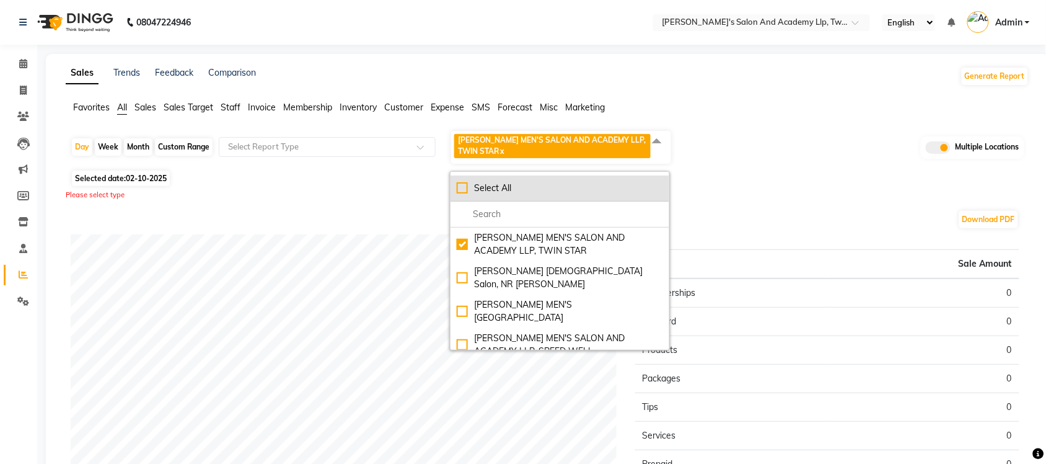
click at [457, 190] on div "Select All" at bounding box center [560, 188] width 206 height 13
checkbox input "true"
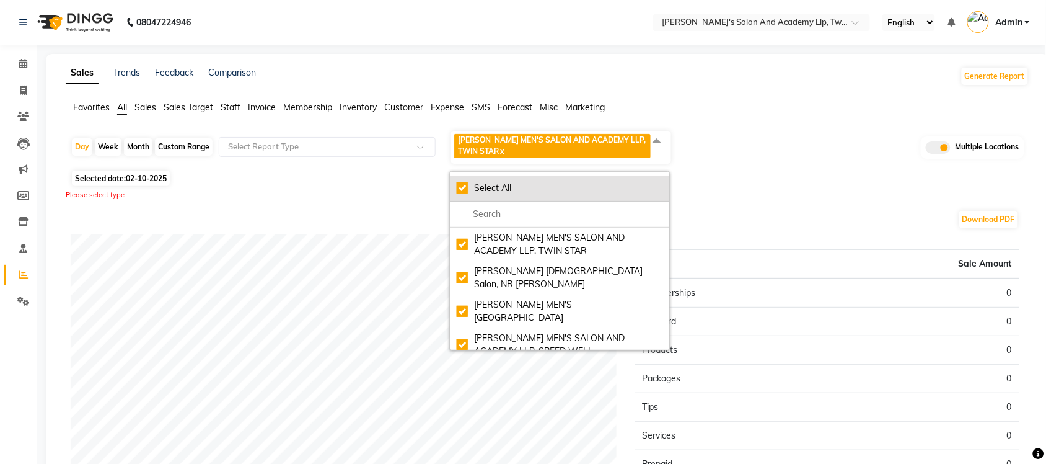
checkbox input "true"
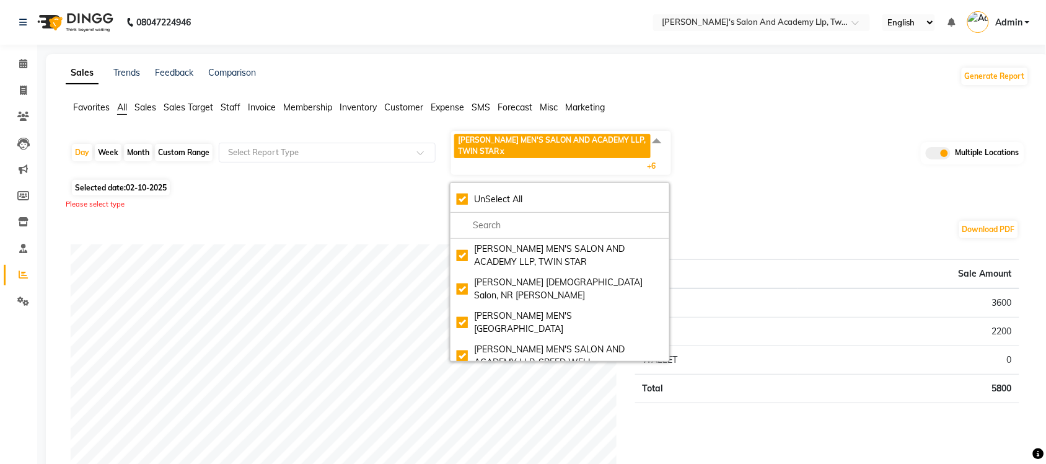
click at [807, 166] on div "Day Week Month Custom Range Select Report Type SANDY MEN'S SALON AND ACADEMY LL…" at bounding box center [548, 153] width 954 height 46
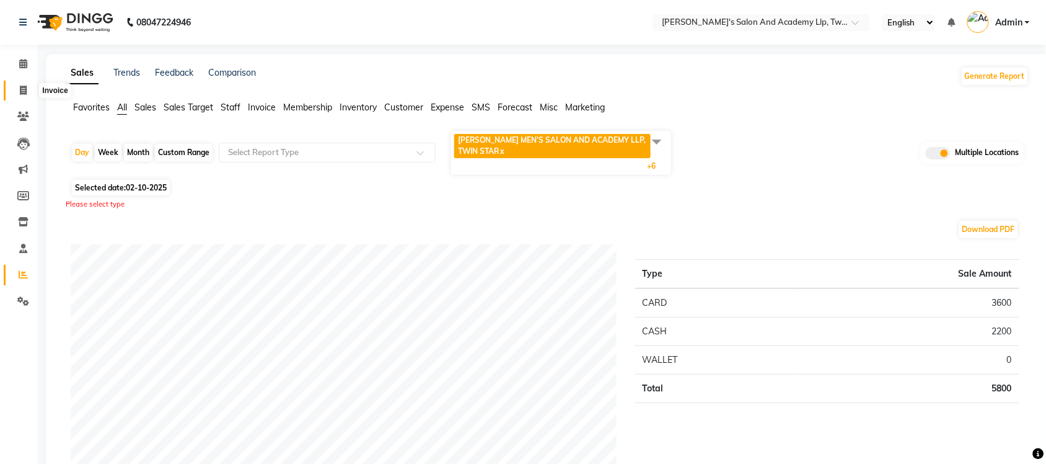
click at [25, 86] on icon at bounding box center [23, 90] width 7 height 9
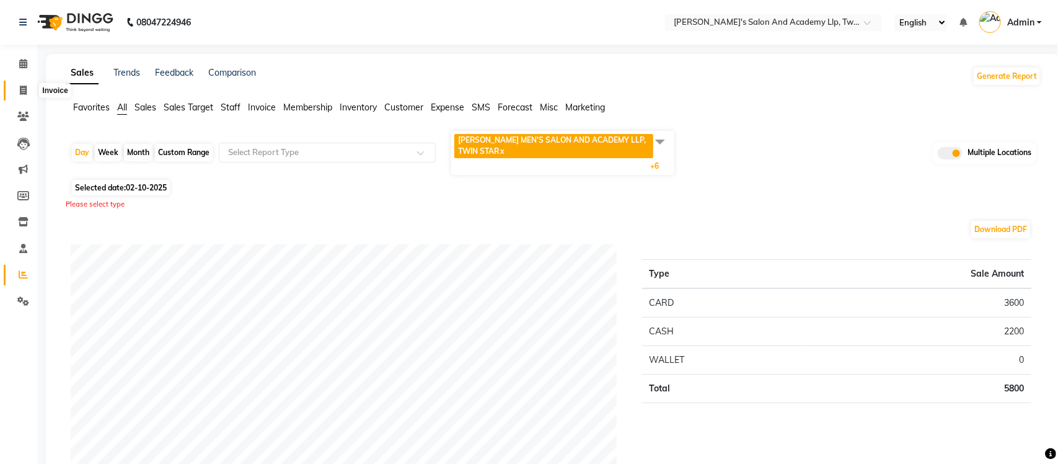
select select "service"
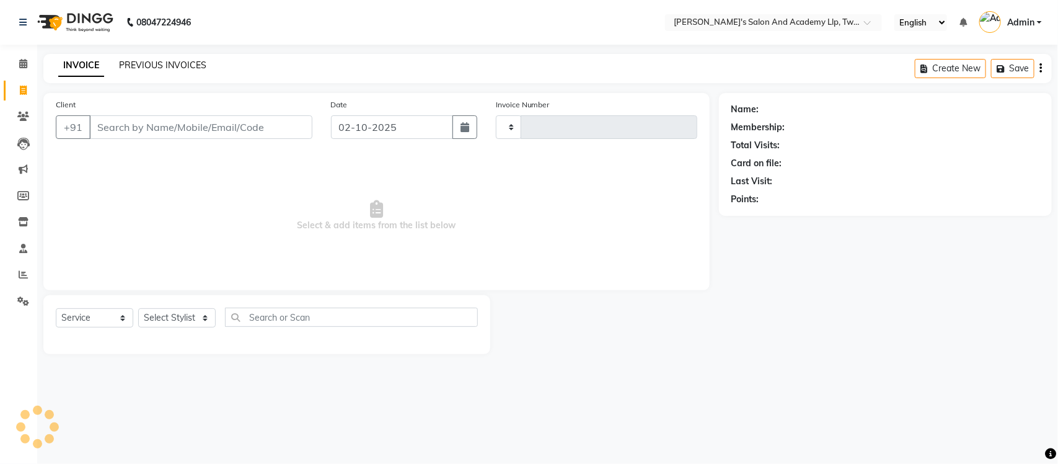
type input "11556"
select select "6985"
click at [181, 63] on link "PREVIOUS INVOICES" at bounding box center [162, 65] width 87 height 11
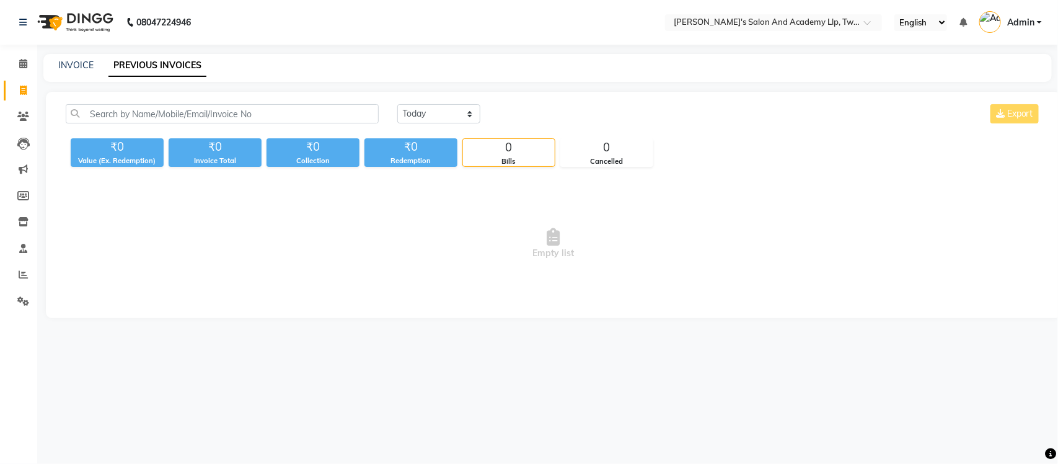
click at [939, 216] on span "Empty list" at bounding box center [554, 244] width 976 height 124
click at [71, 67] on link "INVOICE" at bounding box center [75, 65] width 35 height 11
select select "service"
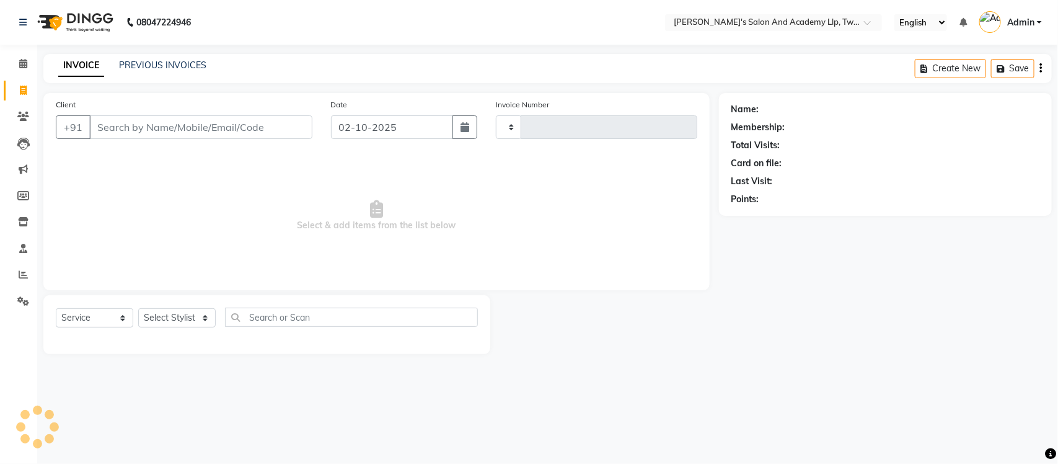
type input "11556"
select select "6985"
click at [24, 59] on icon at bounding box center [23, 63] width 8 height 9
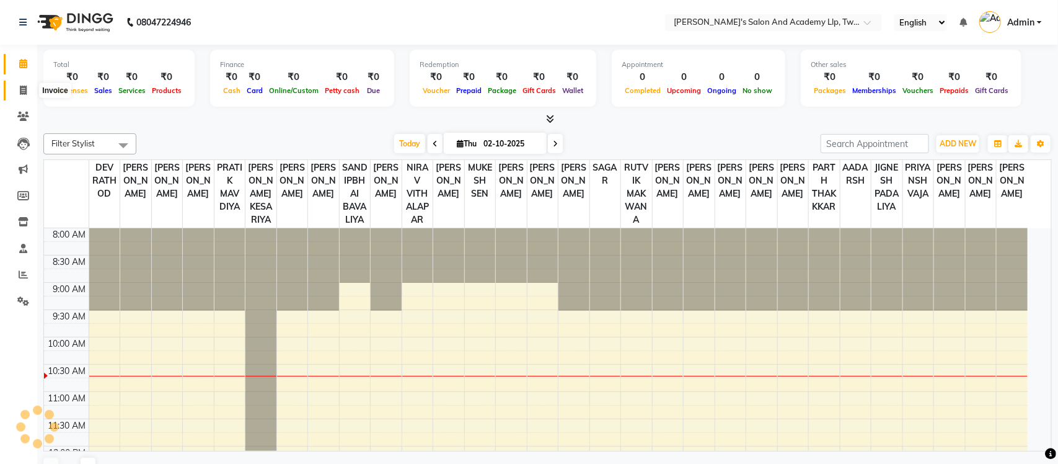
click at [25, 90] on icon at bounding box center [23, 90] width 7 height 9
select select "service"
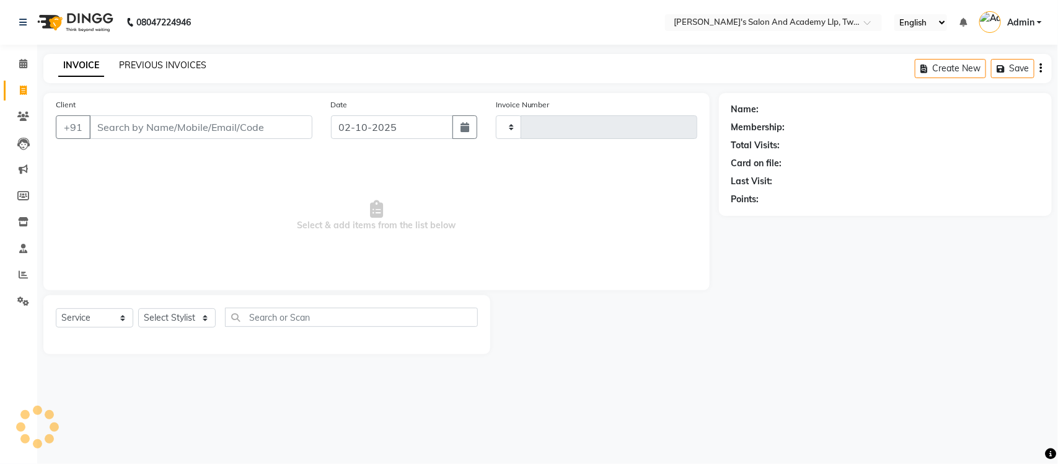
type input "11556"
select select "6985"
click at [175, 65] on link "PREVIOUS INVOICES" at bounding box center [162, 65] width 87 height 11
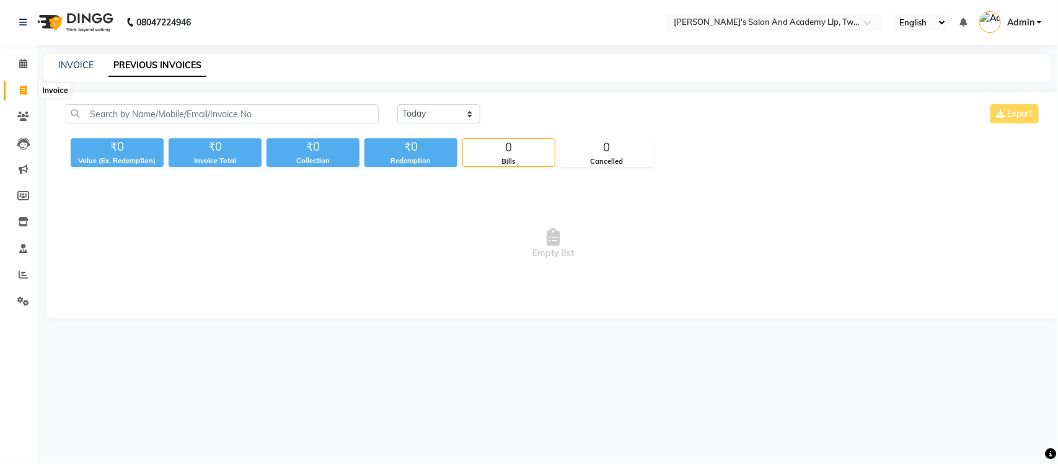
drag, startPoint x: 25, startPoint y: 88, endPoint x: 39, endPoint y: 88, distance: 13.6
click at [25, 88] on icon at bounding box center [23, 90] width 7 height 9
select select "service"
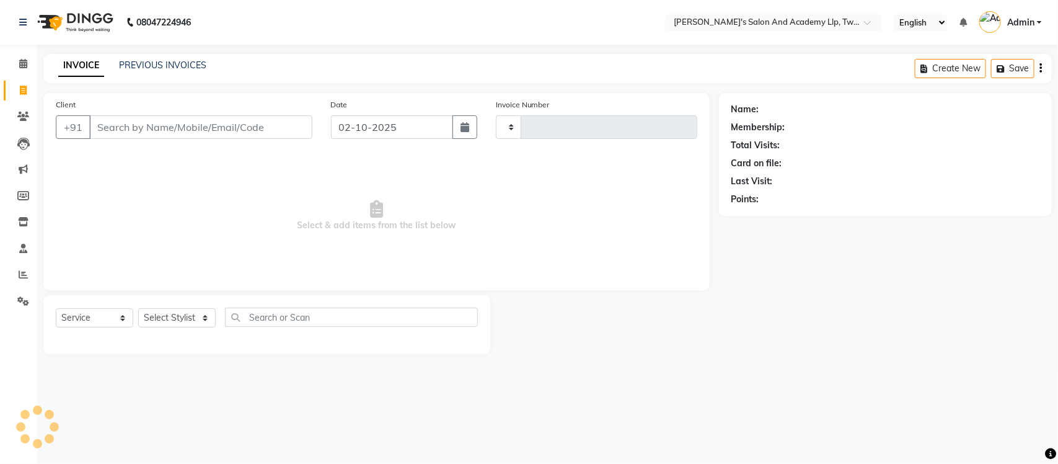
type input "11556"
select select "6985"
select select "membership"
click at [28, 66] on span at bounding box center [23, 64] width 22 height 14
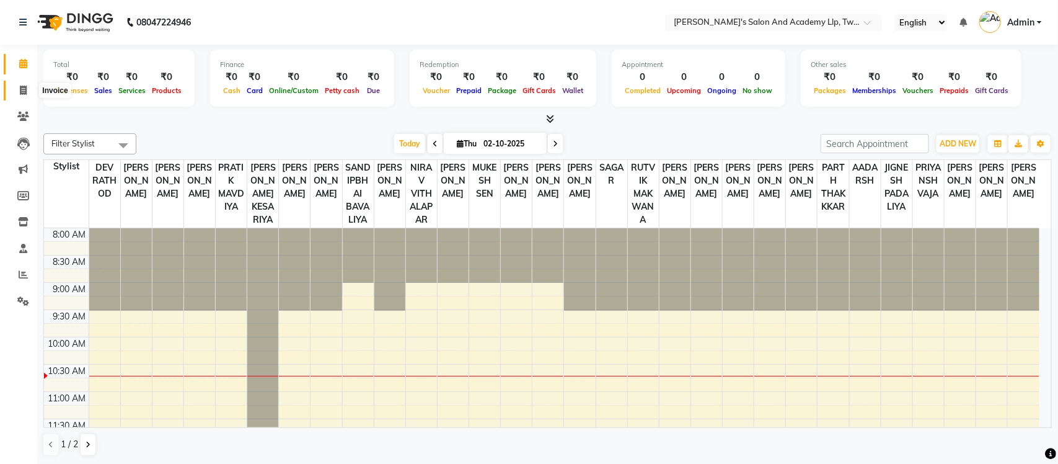
click at [20, 89] on icon at bounding box center [23, 90] width 7 height 9
select select "6985"
select select "service"
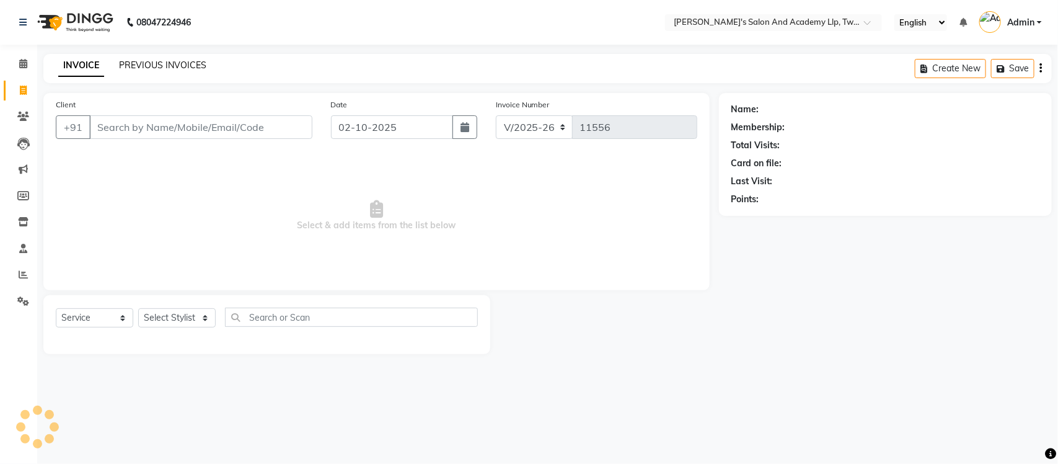
click at [135, 67] on link "PREVIOUS INVOICES" at bounding box center [162, 65] width 87 height 11
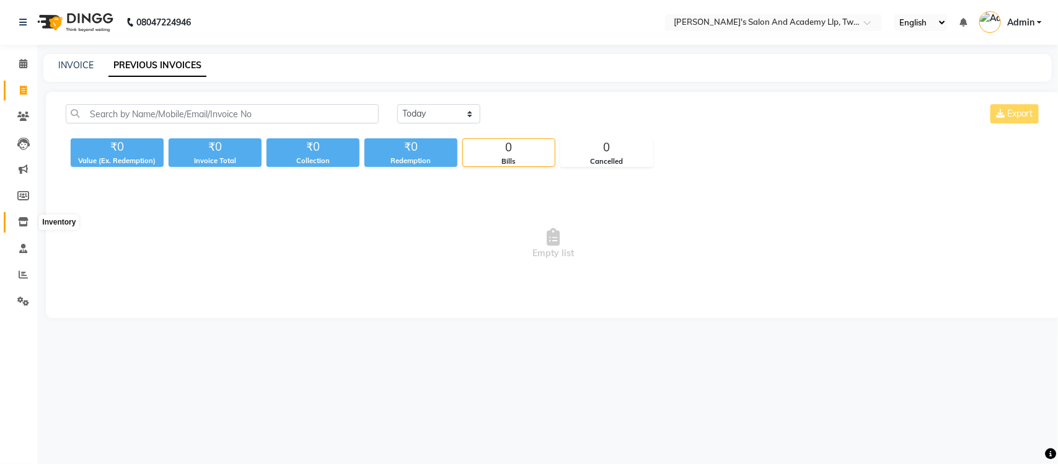
drag, startPoint x: 25, startPoint y: 221, endPoint x: 34, endPoint y: 218, distance: 10.0
click at [25, 221] on icon at bounding box center [23, 221] width 11 height 9
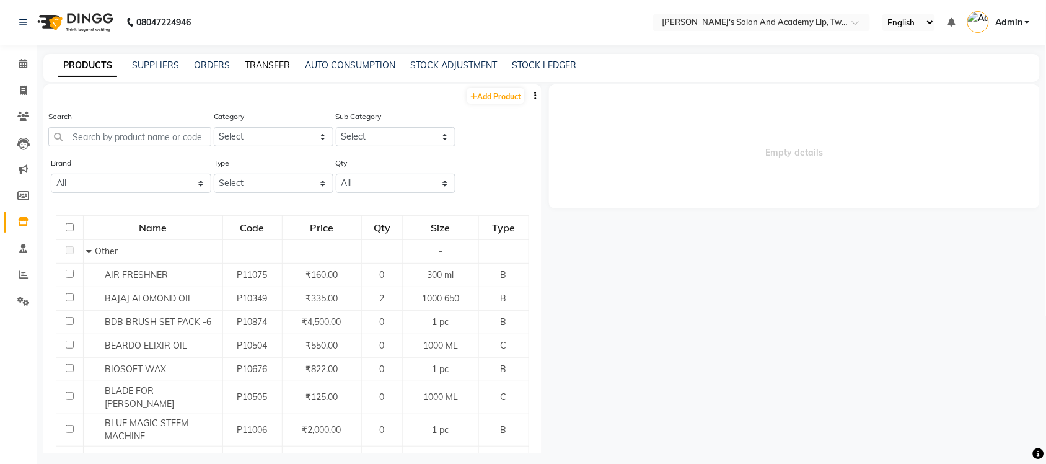
click at [280, 63] on link "TRANSFER" at bounding box center [267, 65] width 45 height 11
select select "sender"
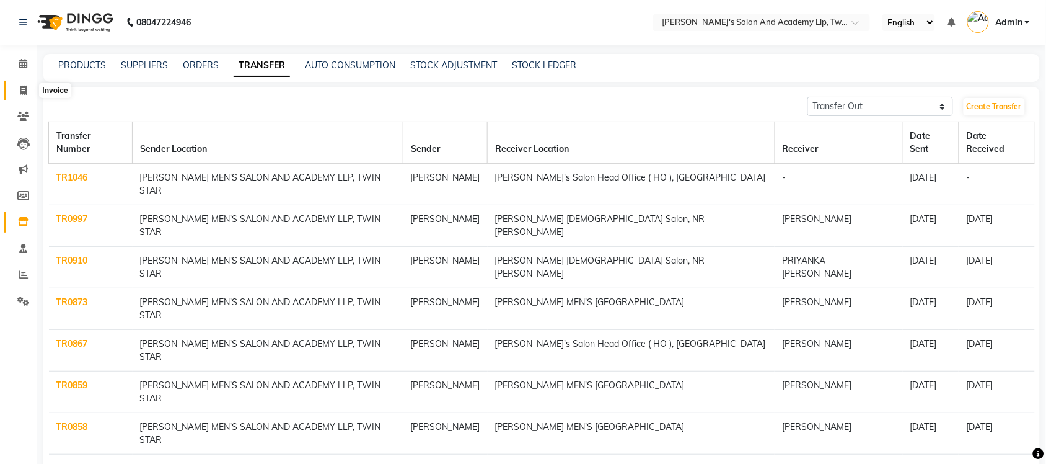
click at [20, 90] on icon at bounding box center [23, 90] width 7 height 9
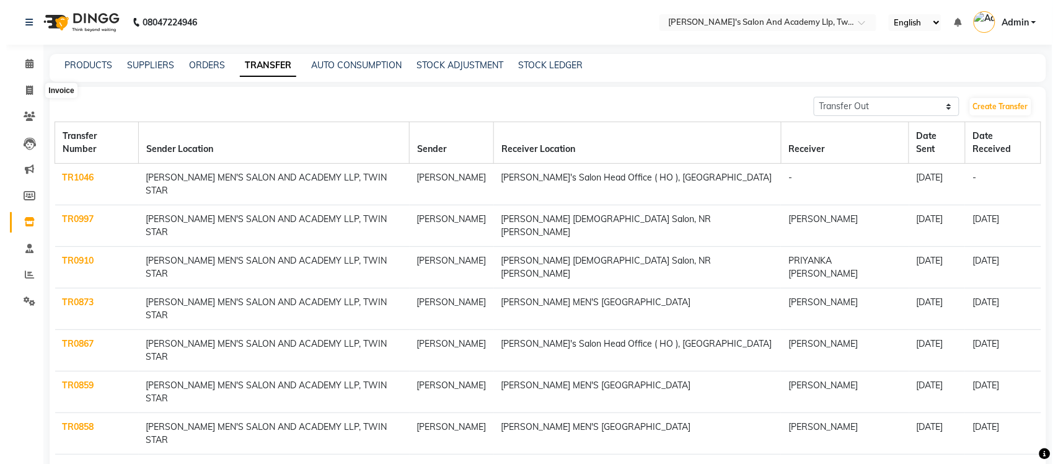
select select "6985"
select select "service"
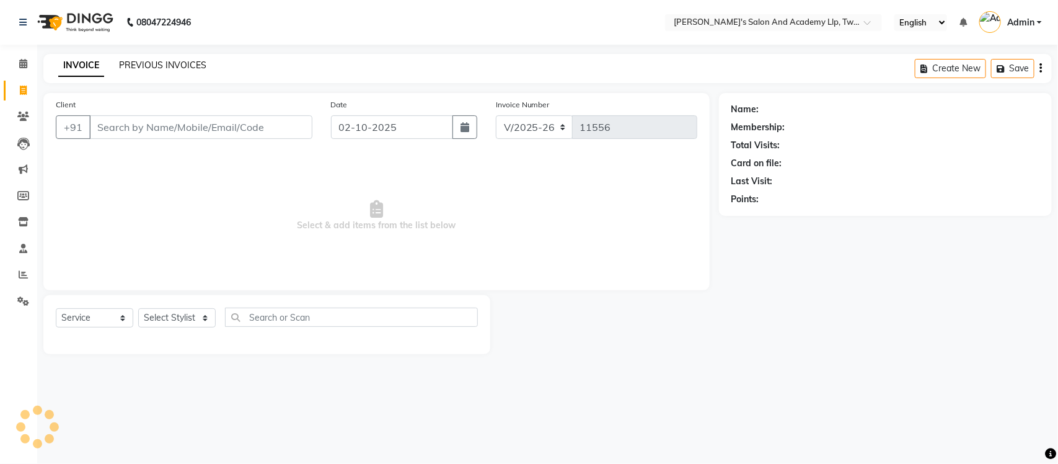
click at [177, 60] on link "PREVIOUS INVOICES" at bounding box center [162, 65] width 87 height 11
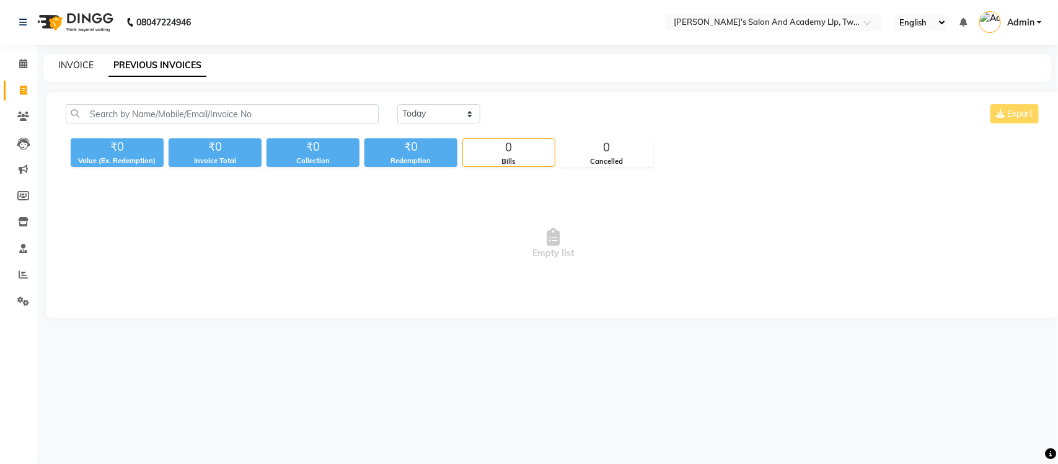
click at [73, 64] on link "INVOICE" at bounding box center [75, 65] width 35 height 11
select select "service"
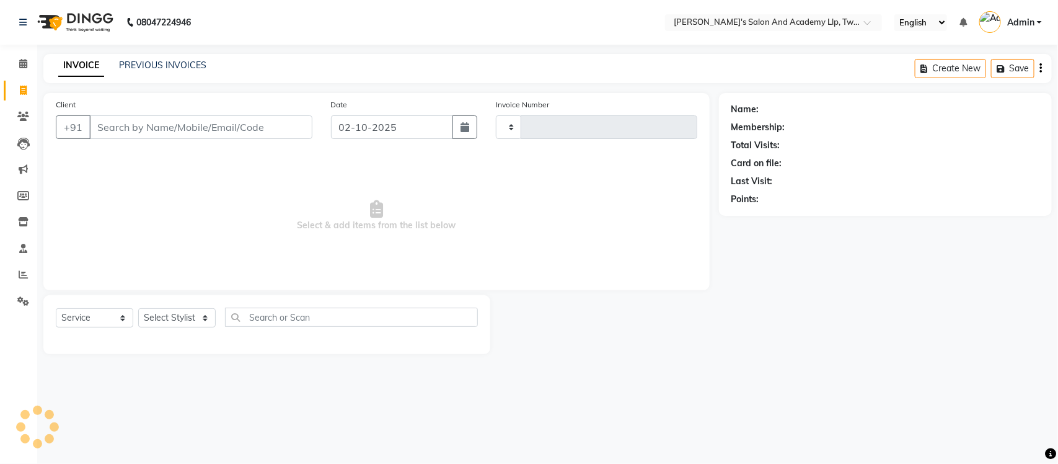
type input "11556"
select select "6985"
select select "membership"
click at [140, 69] on link "PREVIOUS INVOICES" at bounding box center [162, 65] width 87 height 11
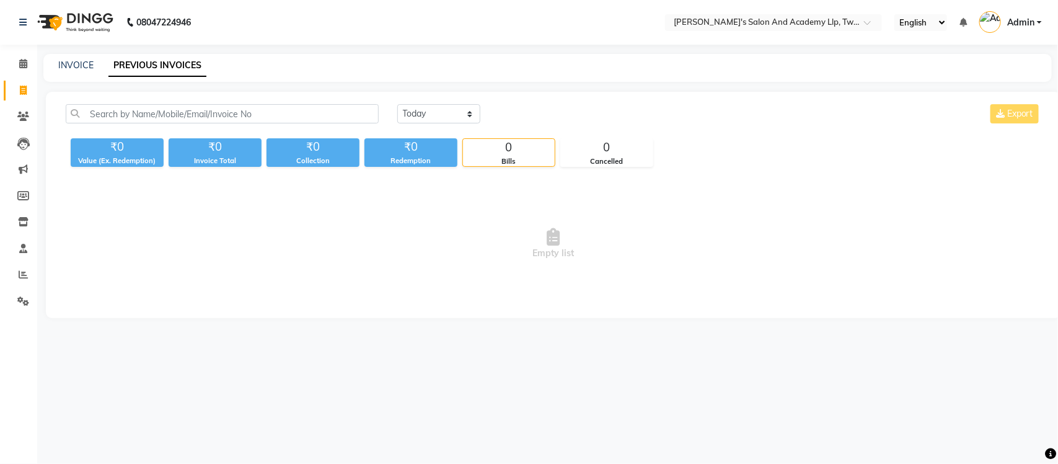
drag, startPoint x: 170, startPoint y: 262, endPoint x: 200, endPoint y: 237, distance: 38.3
click at [170, 262] on span "Empty list" at bounding box center [554, 244] width 976 height 124
click at [85, 61] on link "INVOICE" at bounding box center [75, 65] width 35 height 11
select select "service"
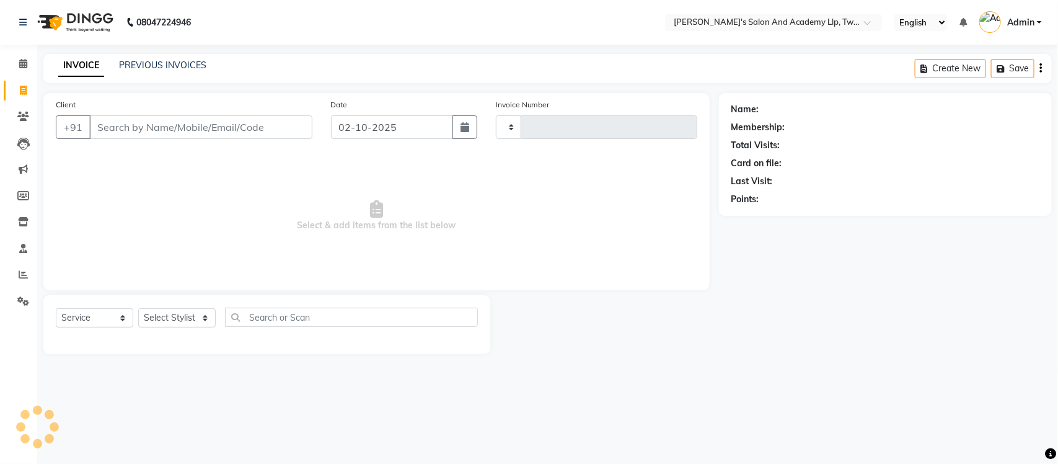
type input "11556"
select select "6985"
select select "membership"
click at [188, 65] on link "PREVIOUS INVOICES" at bounding box center [162, 65] width 87 height 11
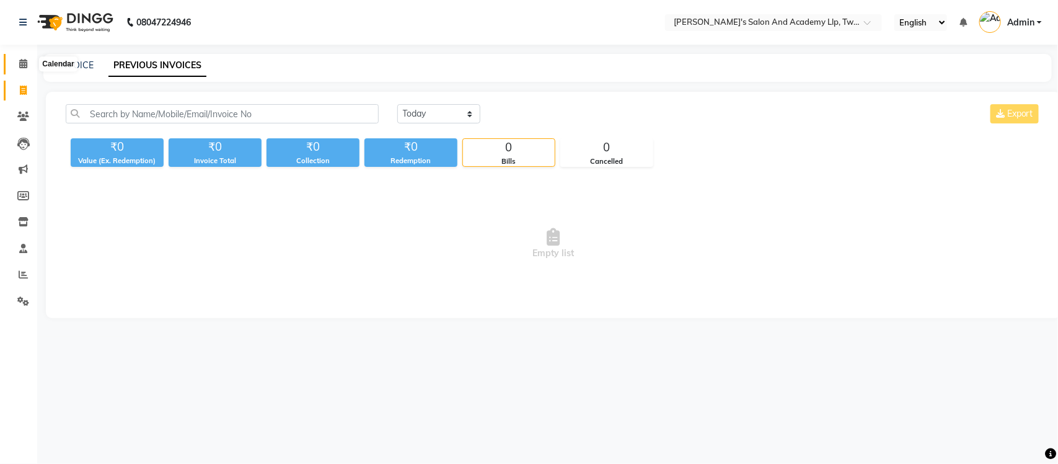
click at [29, 66] on span at bounding box center [23, 64] width 22 height 14
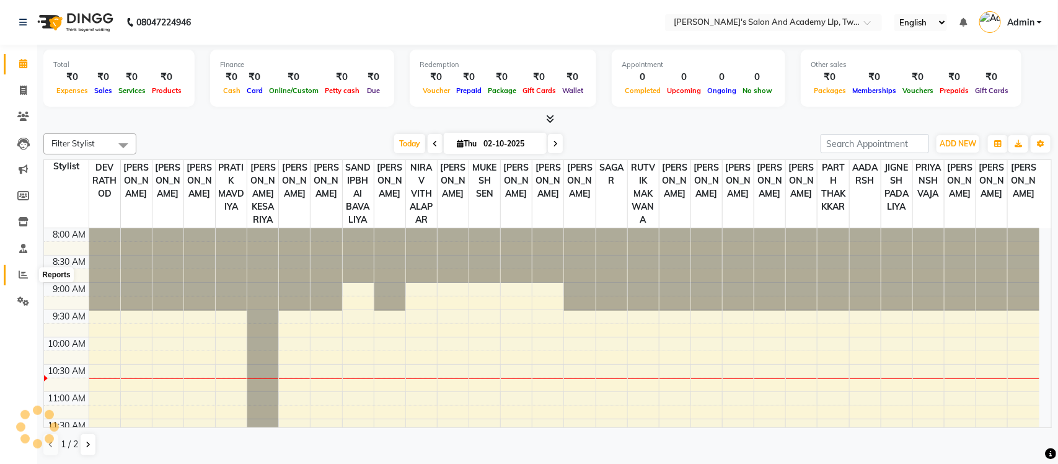
click at [22, 274] on icon at bounding box center [23, 274] width 9 height 9
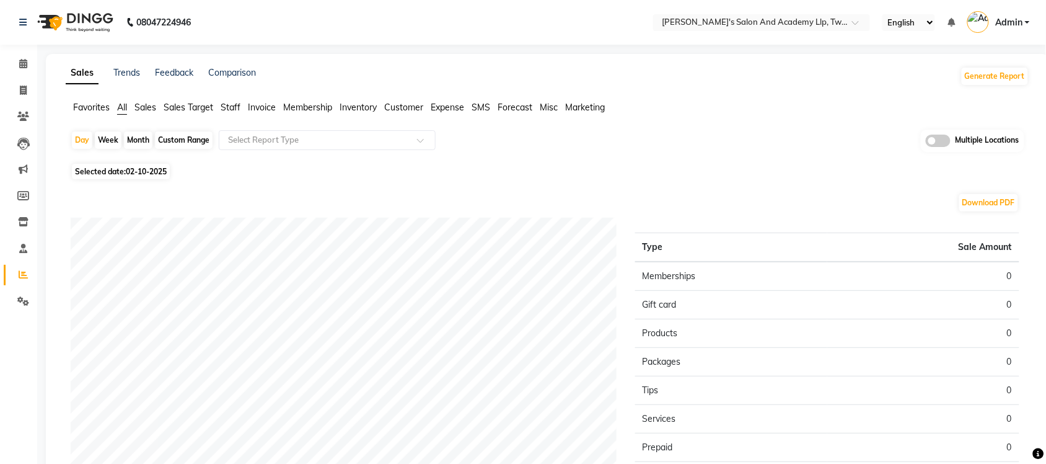
click at [148, 104] on span "Sales" at bounding box center [146, 107] width 22 height 11
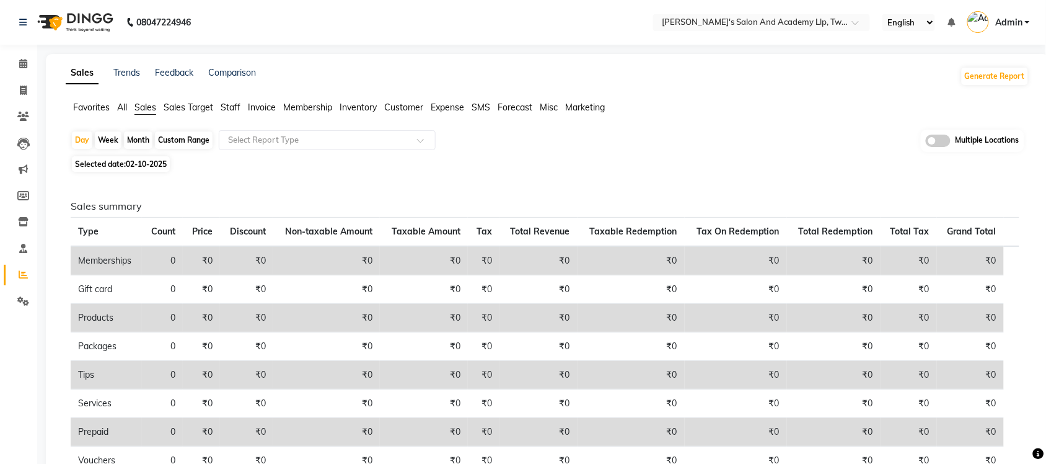
click at [209, 107] on span "Sales Target" at bounding box center [189, 107] width 50 height 11
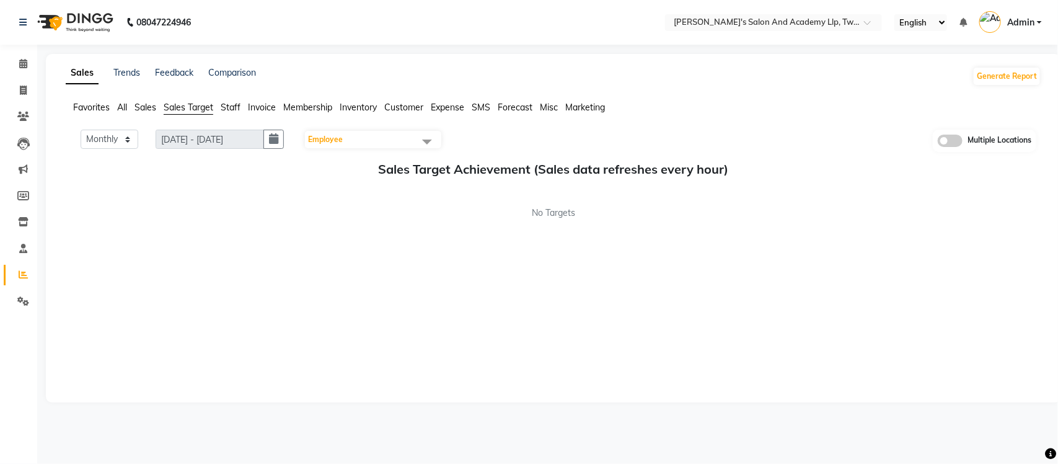
click at [242, 109] on ul "Favorites All Sales Sales Target Staff Invoice Membership Inventory Customer Ex…" at bounding box center [554, 108] width 976 height 14
click at [236, 109] on span "Staff" at bounding box center [231, 107] width 20 height 11
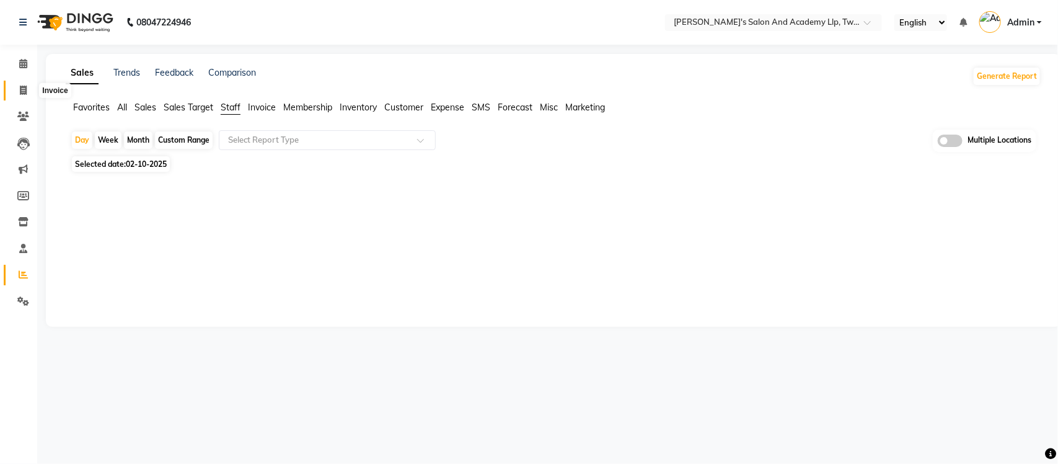
click at [20, 94] on icon at bounding box center [23, 90] width 7 height 9
select select "service"
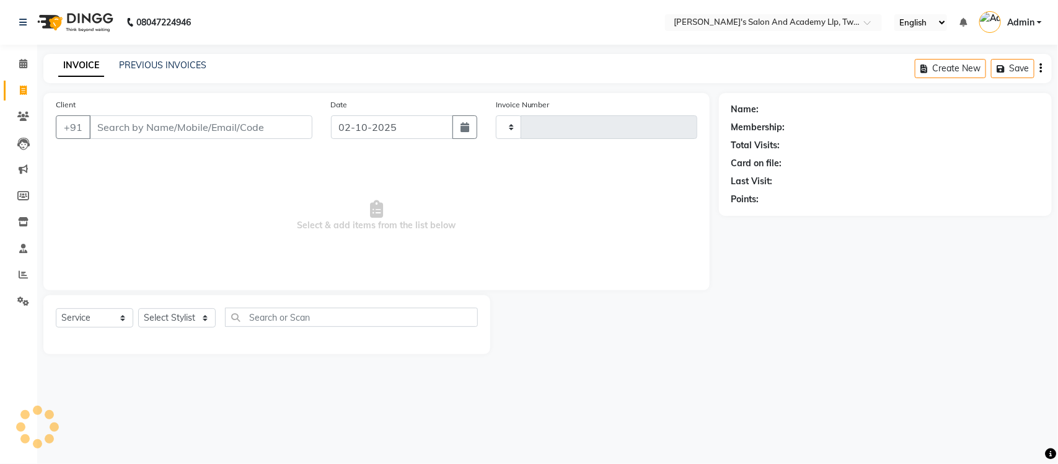
type input "11556"
select select "6985"
click at [179, 61] on link "PREVIOUS INVOICES" at bounding box center [162, 65] width 87 height 11
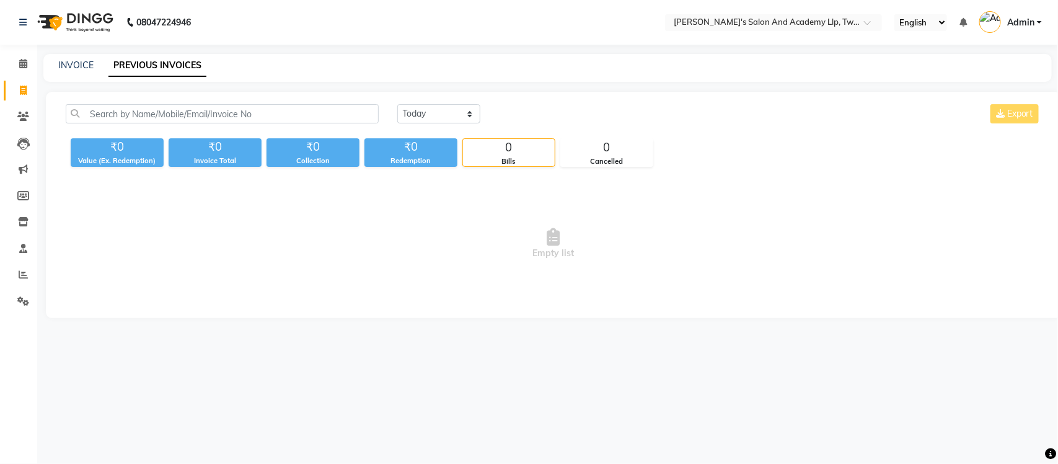
click at [801, 119] on div "Today Yesterday Custom Range Export" at bounding box center [719, 113] width 644 height 19
click at [25, 62] on icon at bounding box center [23, 63] width 8 height 9
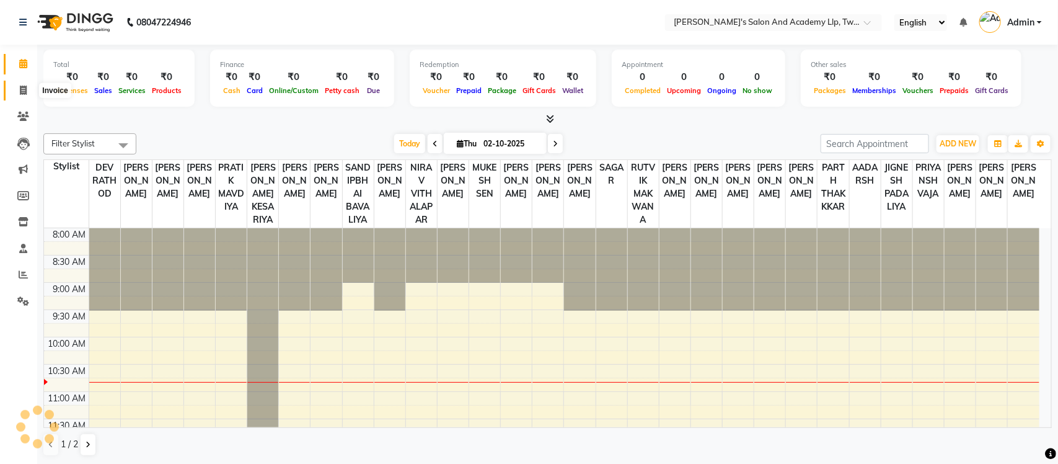
click at [17, 92] on span at bounding box center [23, 91] width 22 height 14
select select "service"
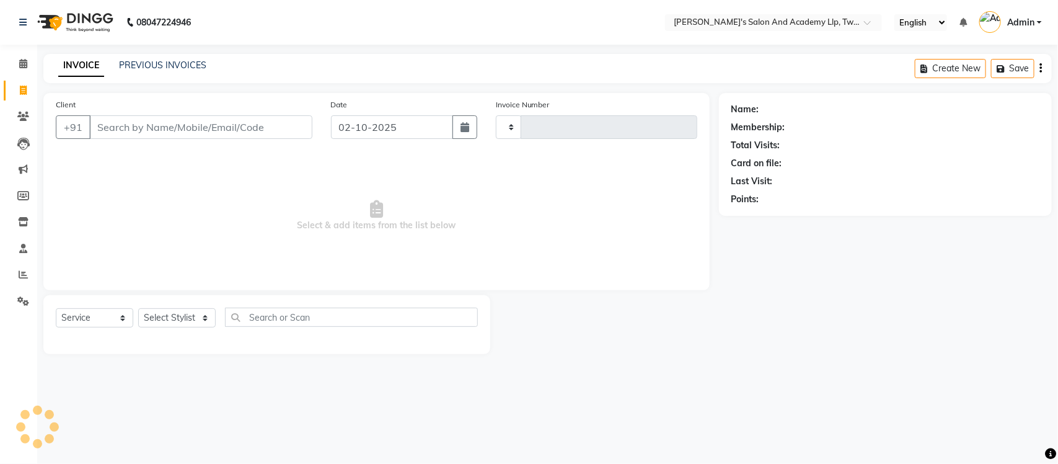
type input "11556"
click at [131, 70] on div "PREVIOUS INVOICES" at bounding box center [162, 65] width 87 height 13
select select "6985"
click at [135, 67] on link "PREVIOUS INVOICES" at bounding box center [162, 65] width 87 height 11
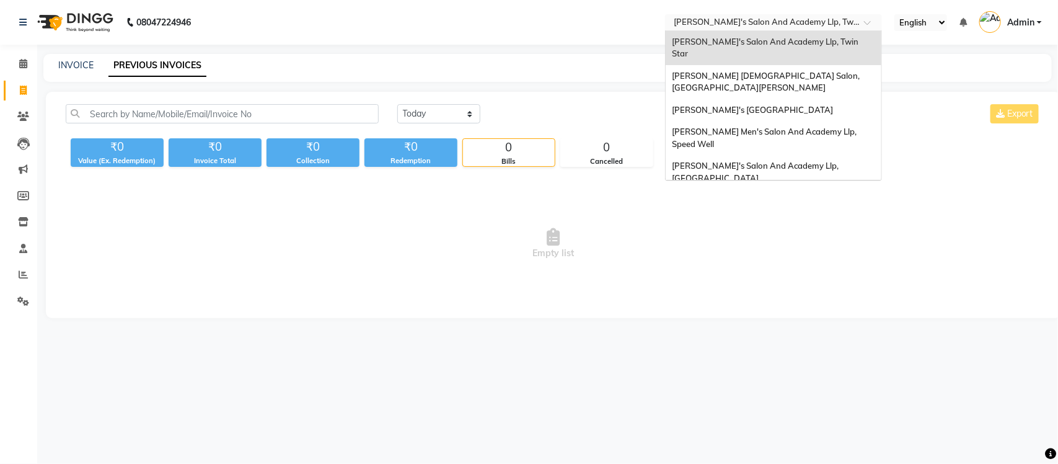
click at [718, 25] on input "text" at bounding box center [761, 23] width 180 height 12
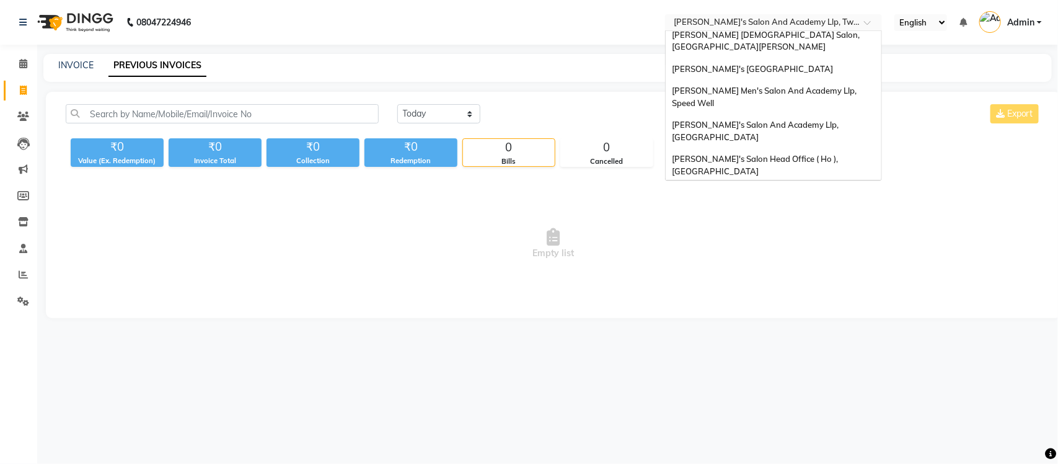
click at [742, 182] on div "[PERSON_NAME] Men's Salon & Academy Llp, [GEOGRAPHIC_DATA]" at bounding box center [774, 199] width 216 height 34
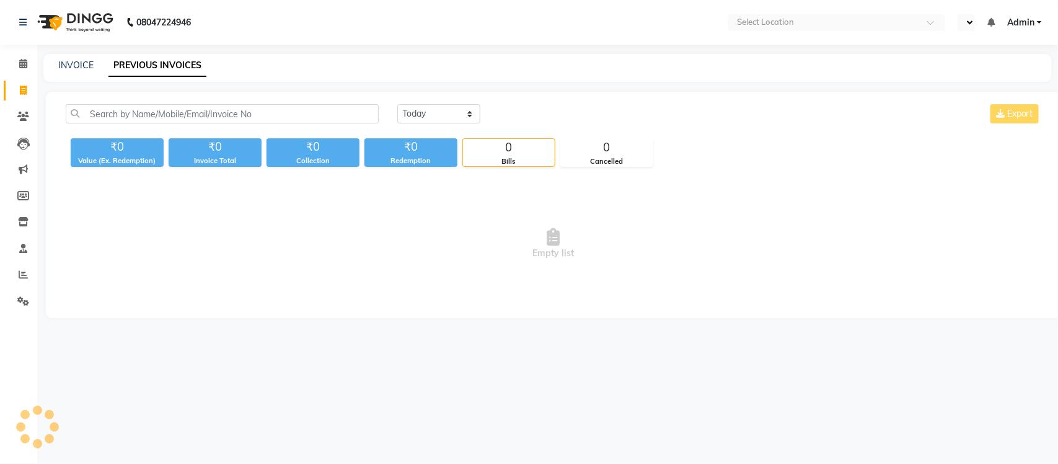
select select "en"
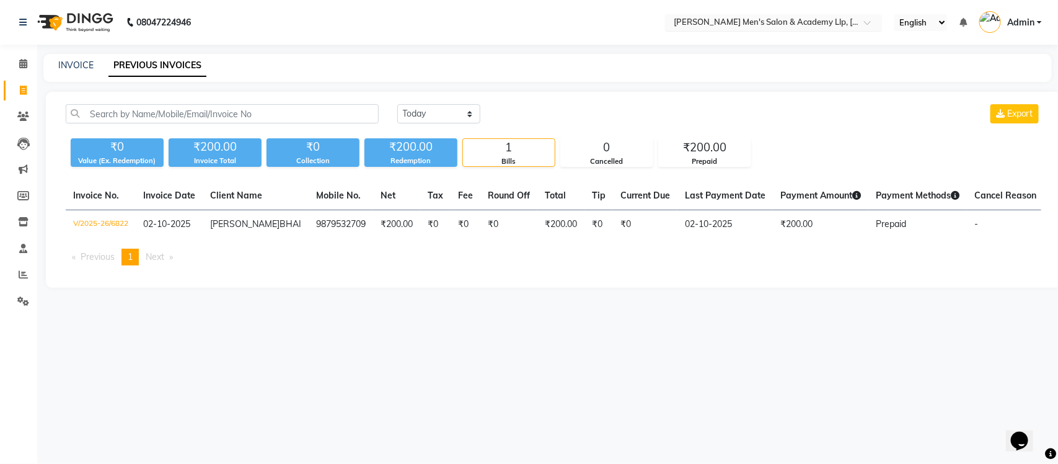
click at [788, 20] on input "text" at bounding box center [761, 23] width 180 height 12
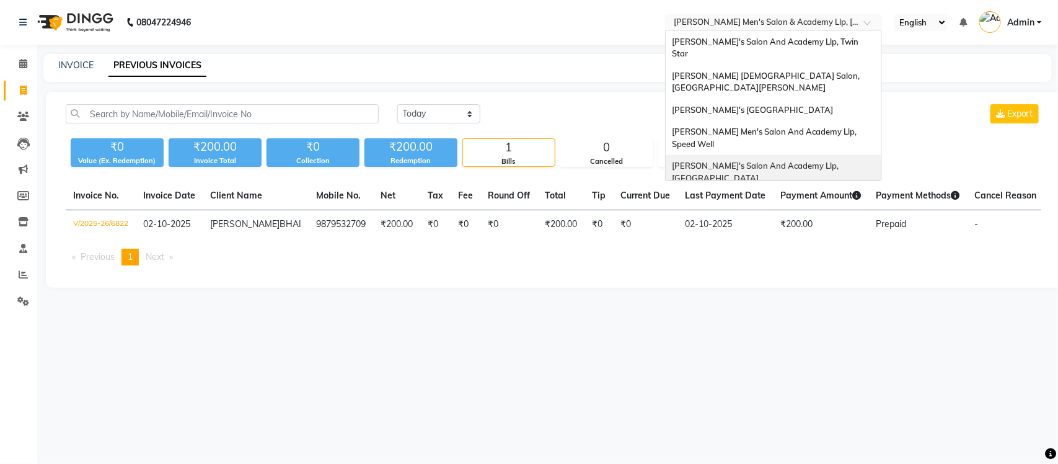
scroll to position [42, 0]
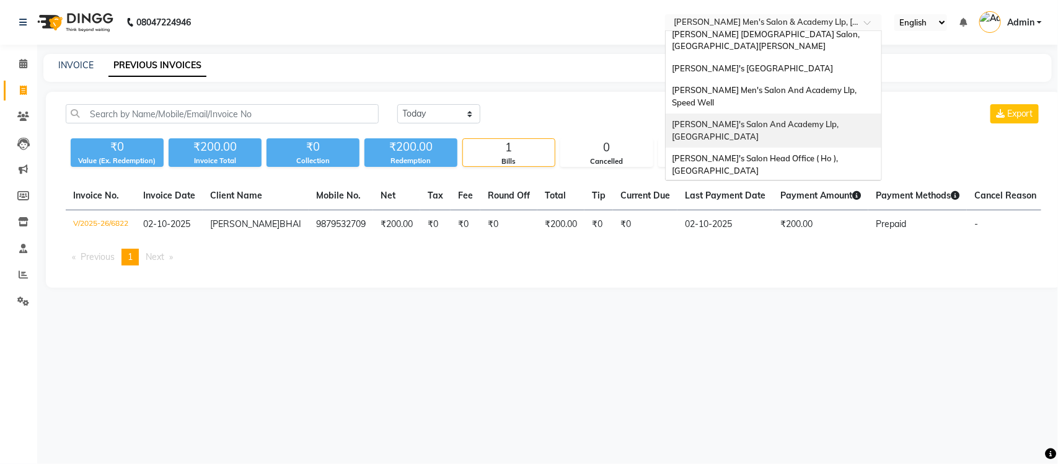
click at [782, 119] on span "[PERSON_NAME]'s Salon And Academy Llp, [GEOGRAPHIC_DATA]" at bounding box center [756, 130] width 169 height 22
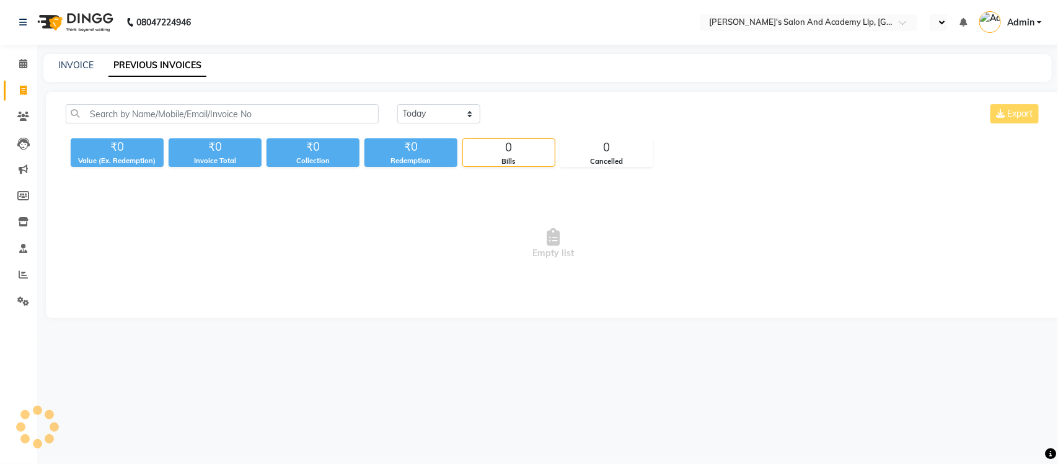
select select "en"
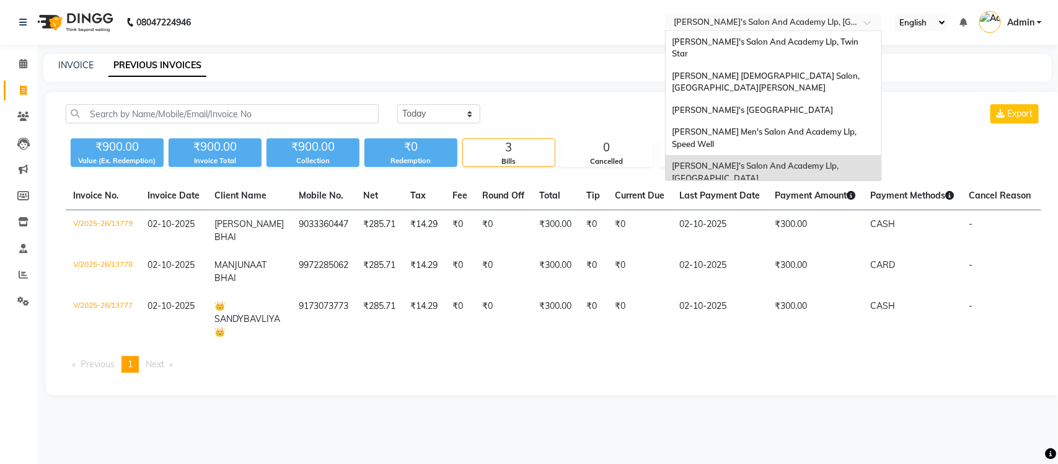
click at [810, 20] on input "text" at bounding box center [761, 23] width 180 height 12
click at [800, 126] on span "[PERSON_NAME] Men's Salon And Academy Llp, Speed Well" at bounding box center [765, 137] width 187 height 22
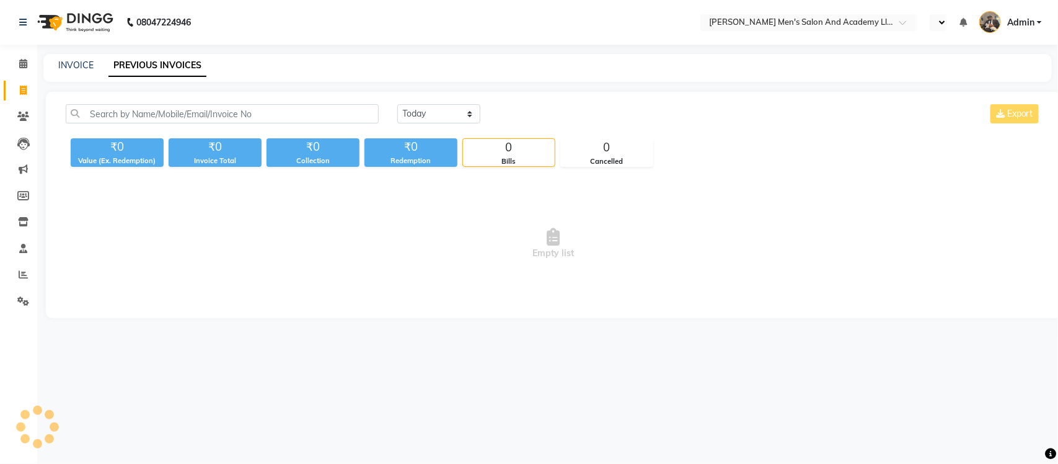
select select "en"
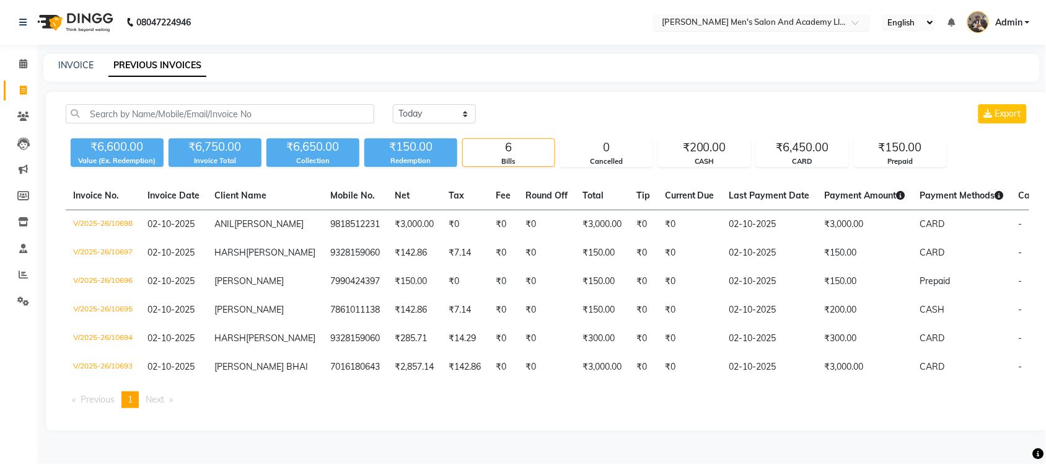
click at [797, 19] on input "text" at bounding box center [750, 23] width 180 height 12
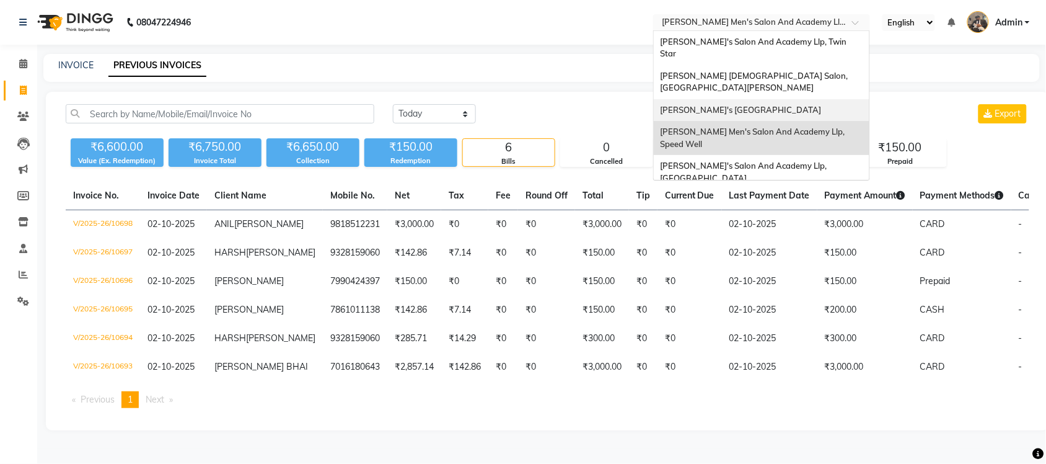
click at [813, 99] on div "[PERSON_NAME]'s [GEOGRAPHIC_DATA]" at bounding box center [762, 110] width 216 height 22
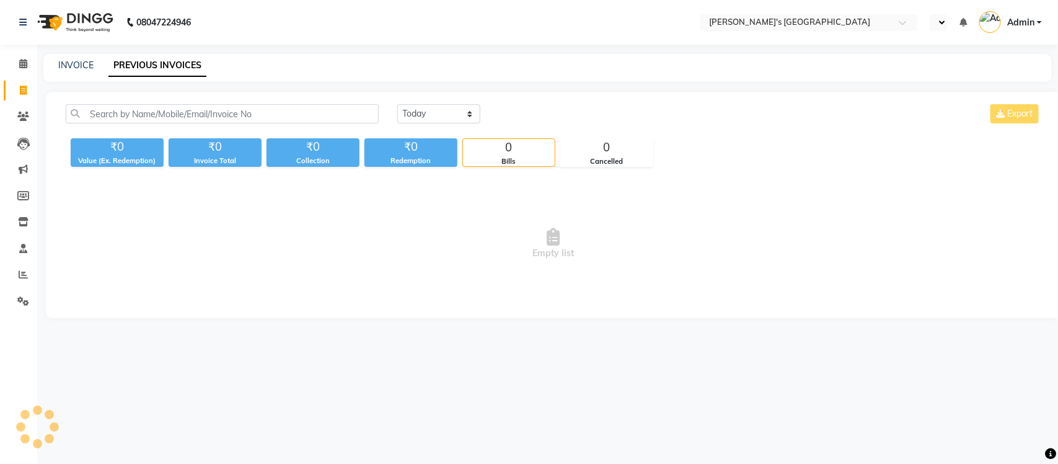
select select "en"
click at [815, 16] on div "× [PERSON_NAME]'s [GEOGRAPHIC_DATA]" at bounding box center [754, 22] width 161 height 12
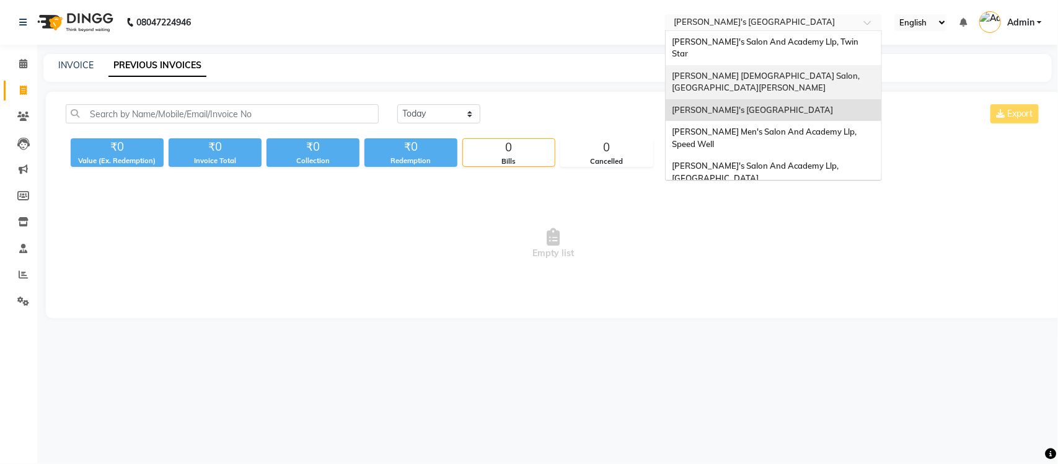
click at [806, 65] on div "[PERSON_NAME] [DEMOGRAPHIC_DATA] Salon, [GEOGRAPHIC_DATA][PERSON_NAME]" at bounding box center [774, 82] width 216 height 34
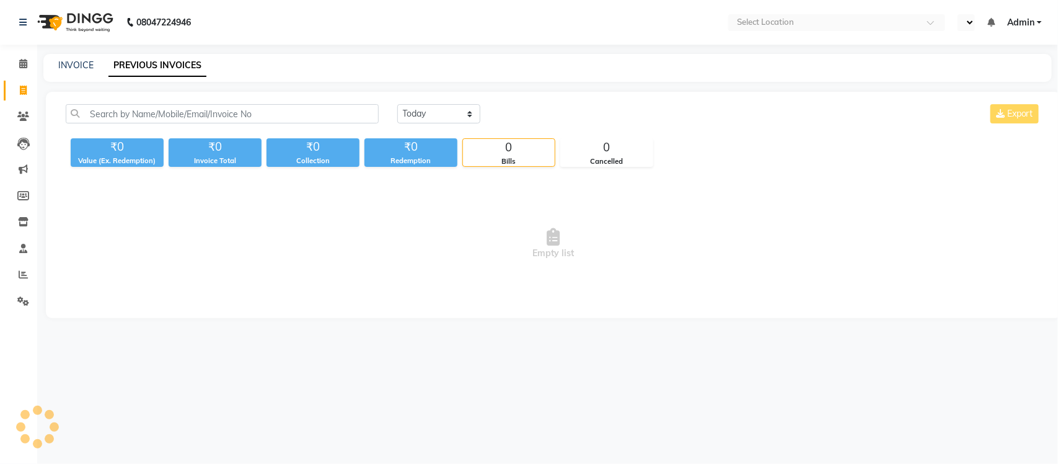
select select "en"
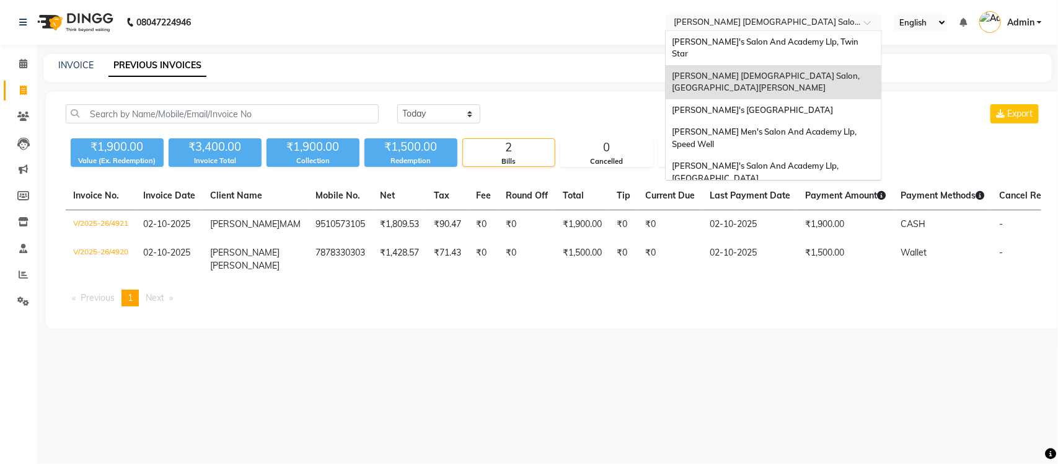
click at [806, 14] on div "Select Location × [PERSON_NAME] [DEMOGRAPHIC_DATA] Salon, [GEOGRAPHIC_DATA][PER…" at bounding box center [773, 22] width 217 height 17
click at [788, 38] on span "[PERSON_NAME]'s Salon And Academy Llp, Twin Star" at bounding box center [766, 48] width 188 height 22
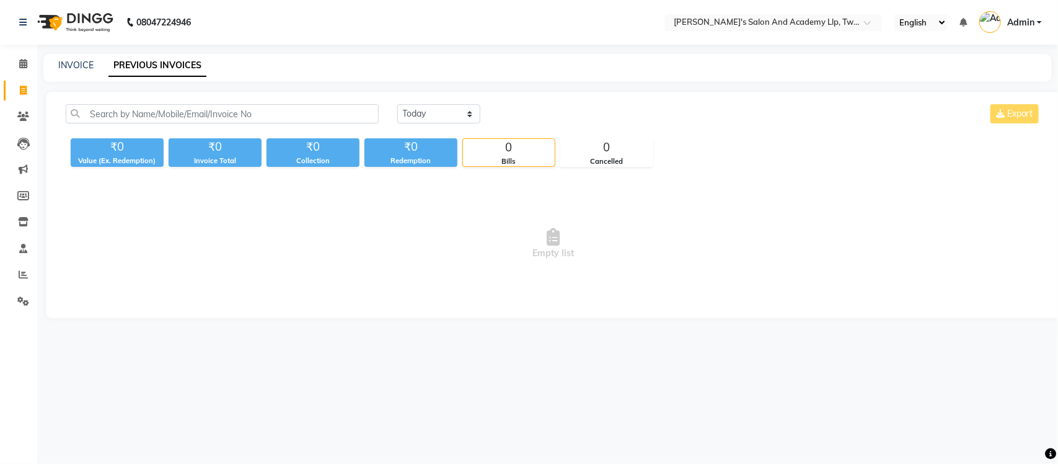
select select "en"
click at [28, 59] on span at bounding box center [23, 64] width 22 height 14
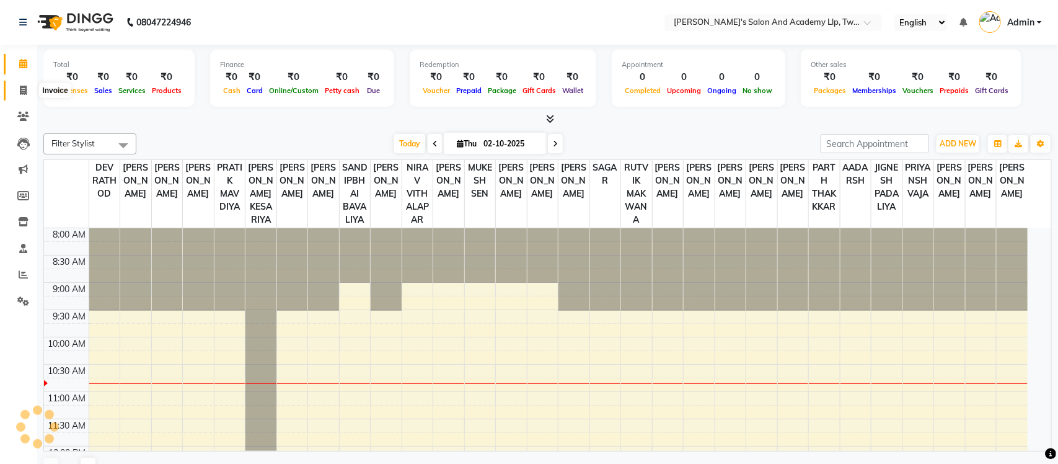
click at [31, 87] on span at bounding box center [23, 91] width 22 height 14
select select "service"
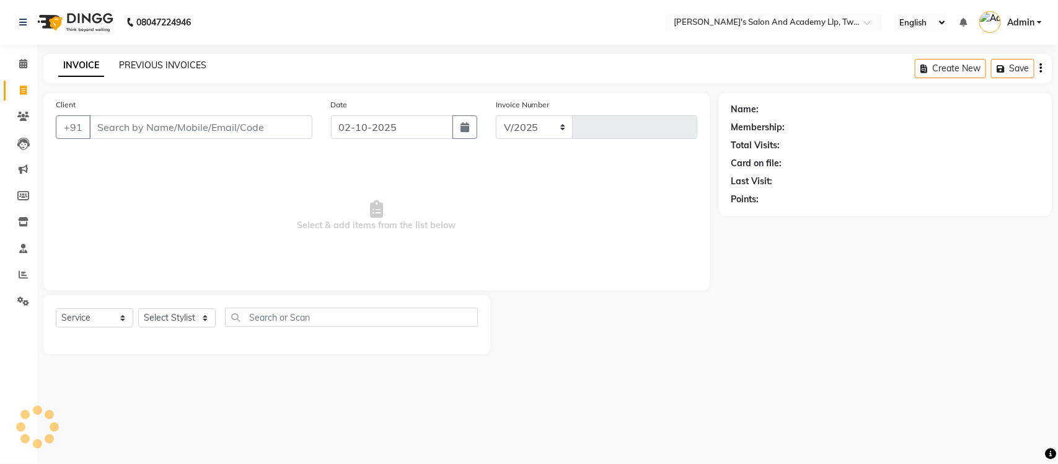
select select "6985"
type input "11556"
click at [166, 64] on link "PREVIOUS INVOICES" at bounding box center [162, 65] width 87 height 11
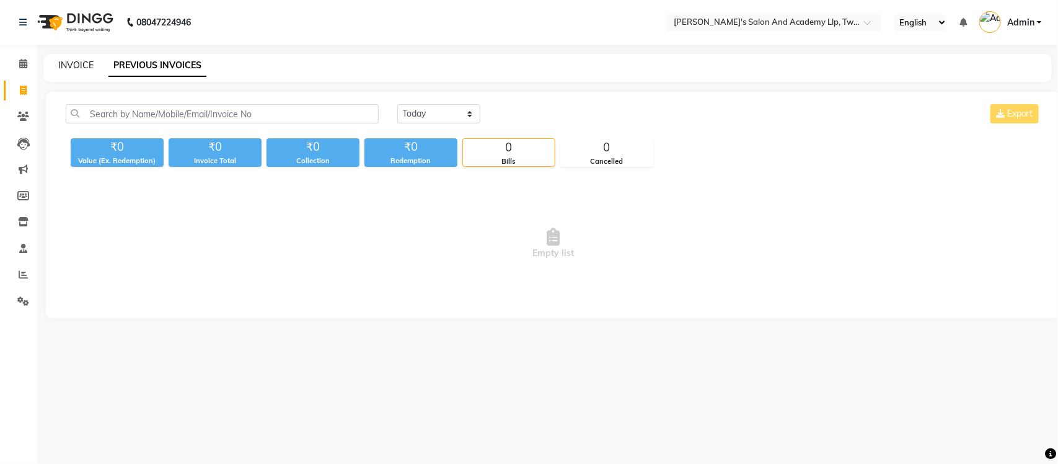
click at [73, 67] on link "INVOICE" at bounding box center [75, 65] width 35 height 11
select select "service"
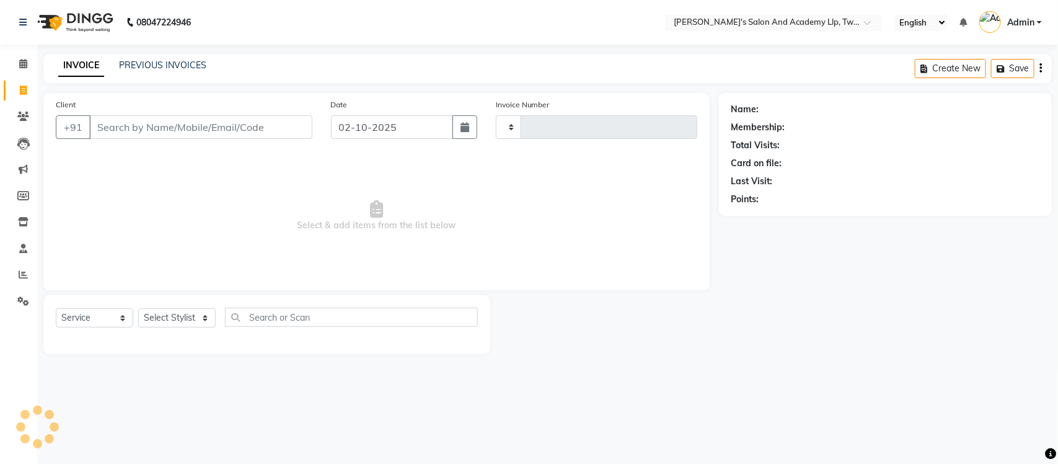
type input "11556"
select select "6985"
select select "membership"
click at [185, 66] on link "PREVIOUS INVOICES" at bounding box center [162, 65] width 87 height 11
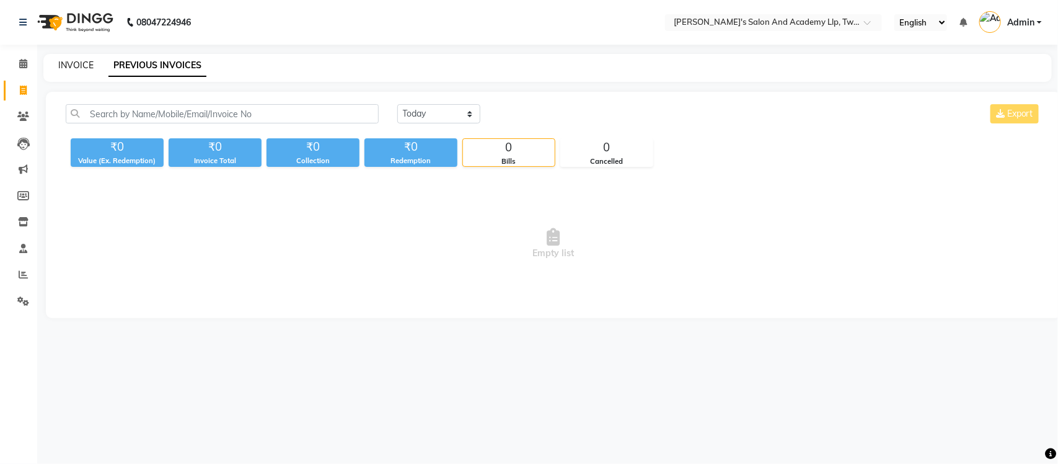
click at [72, 62] on link "INVOICE" at bounding box center [75, 65] width 35 height 11
select select "service"
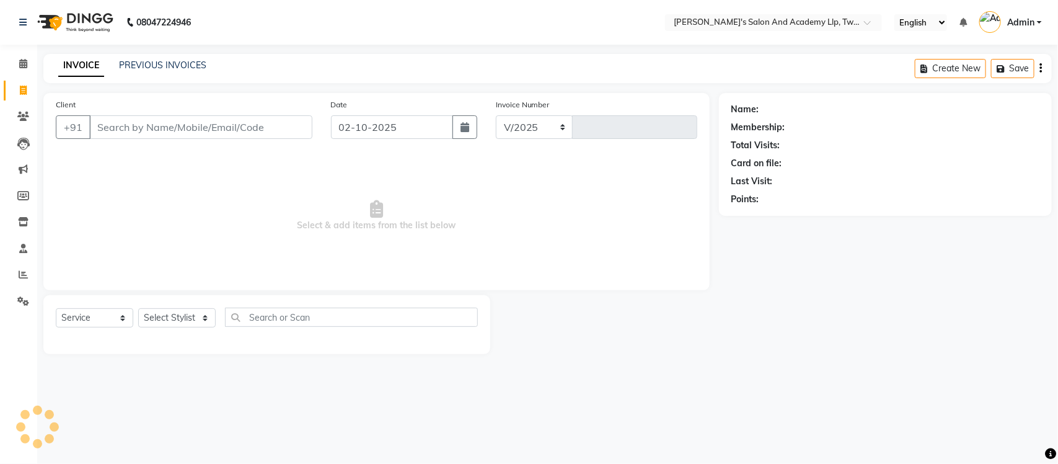
select select "6985"
type input "11556"
select select "membership"
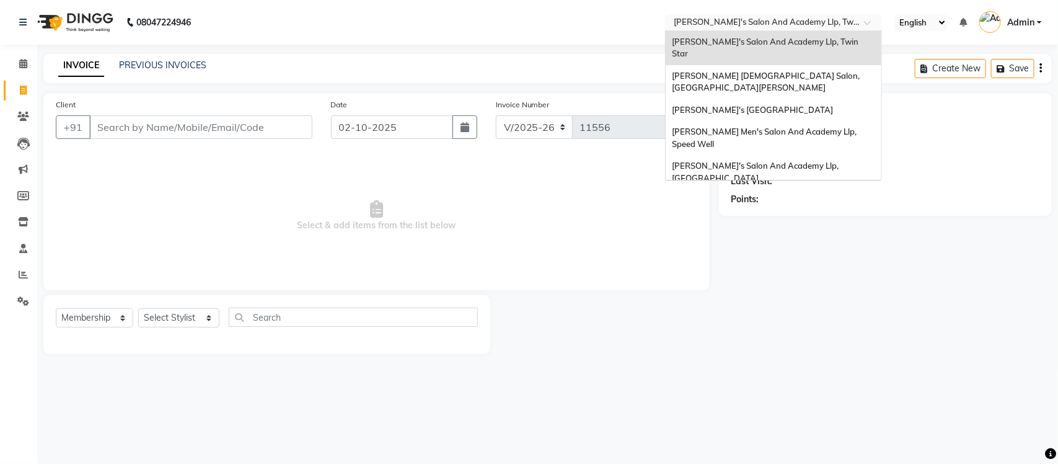
click at [865, 22] on span at bounding box center [871, 26] width 15 height 12
click at [22, 66] on icon at bounding box center [23, 63] width 8 height 9
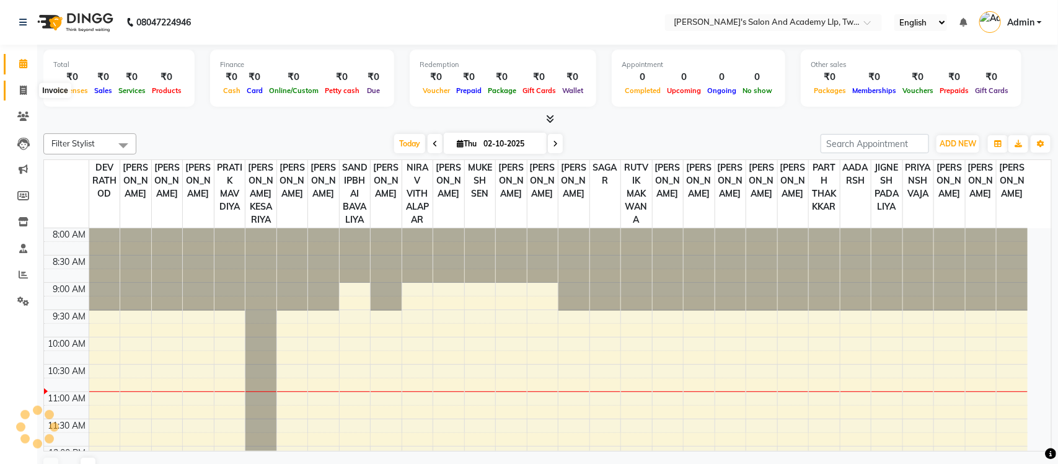
click at [24, 93] on icon at bounding box center [23, 90] width 7 height 9
select select "service"
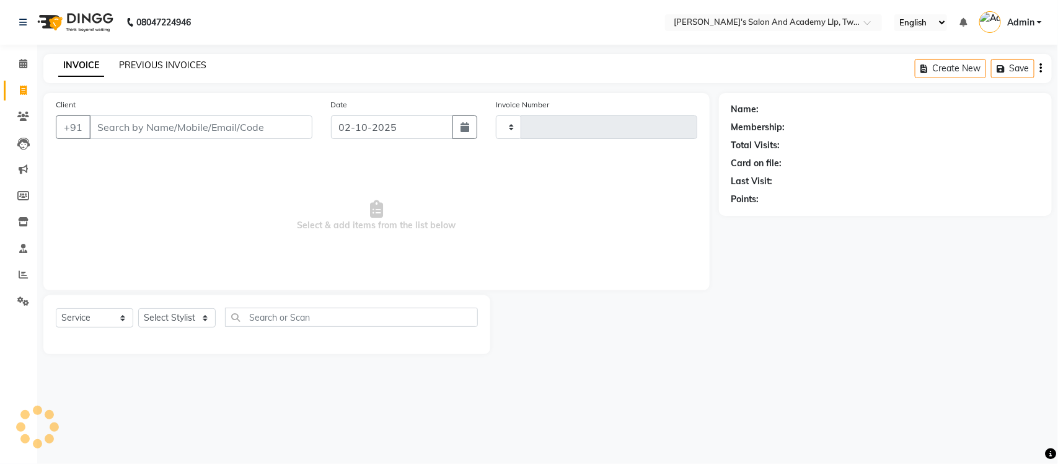
click at [192, 62] on link "PREVIOUS INVOICES" at bounding box center [162, 65] width 87 height 11
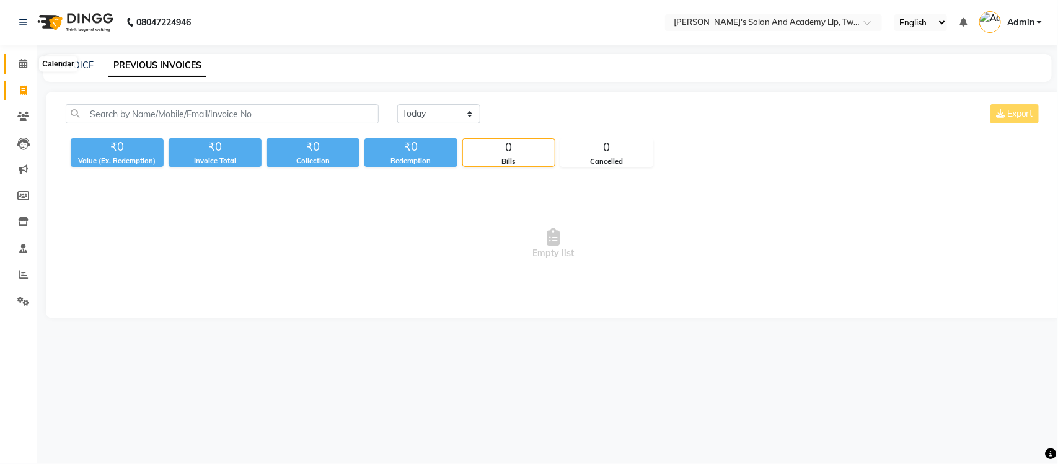
click at [22, 67] on icon at bounding box center [23, 63] width 8 height 9
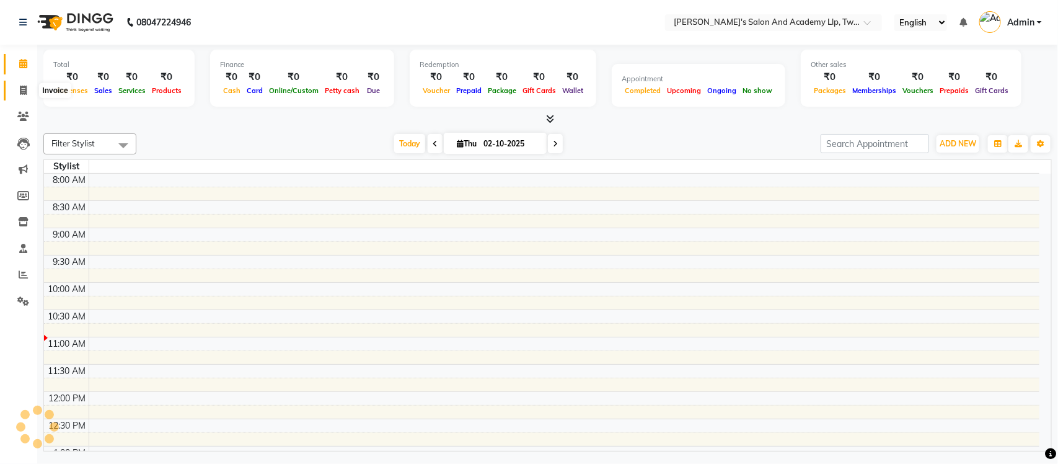
click at [29, 88] on span at bounding box center [23, 91] width 22 height 14
select select "service"
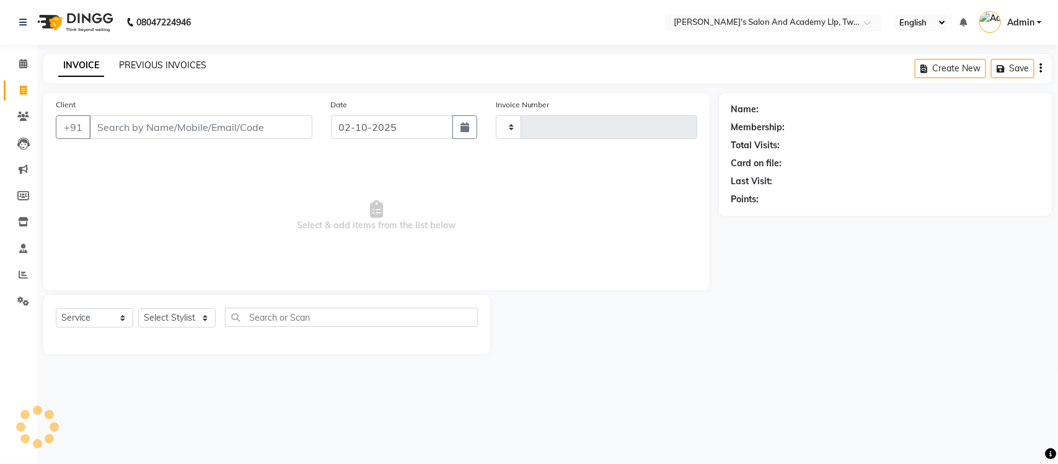
type input "11556"
select select "6985"
click at [152, 63] on link "PREVIOUS INVOICES" at bounding box center [162, 65] width 87 height 11
